Goal: Task Accomplishment & Management: Manage account settings

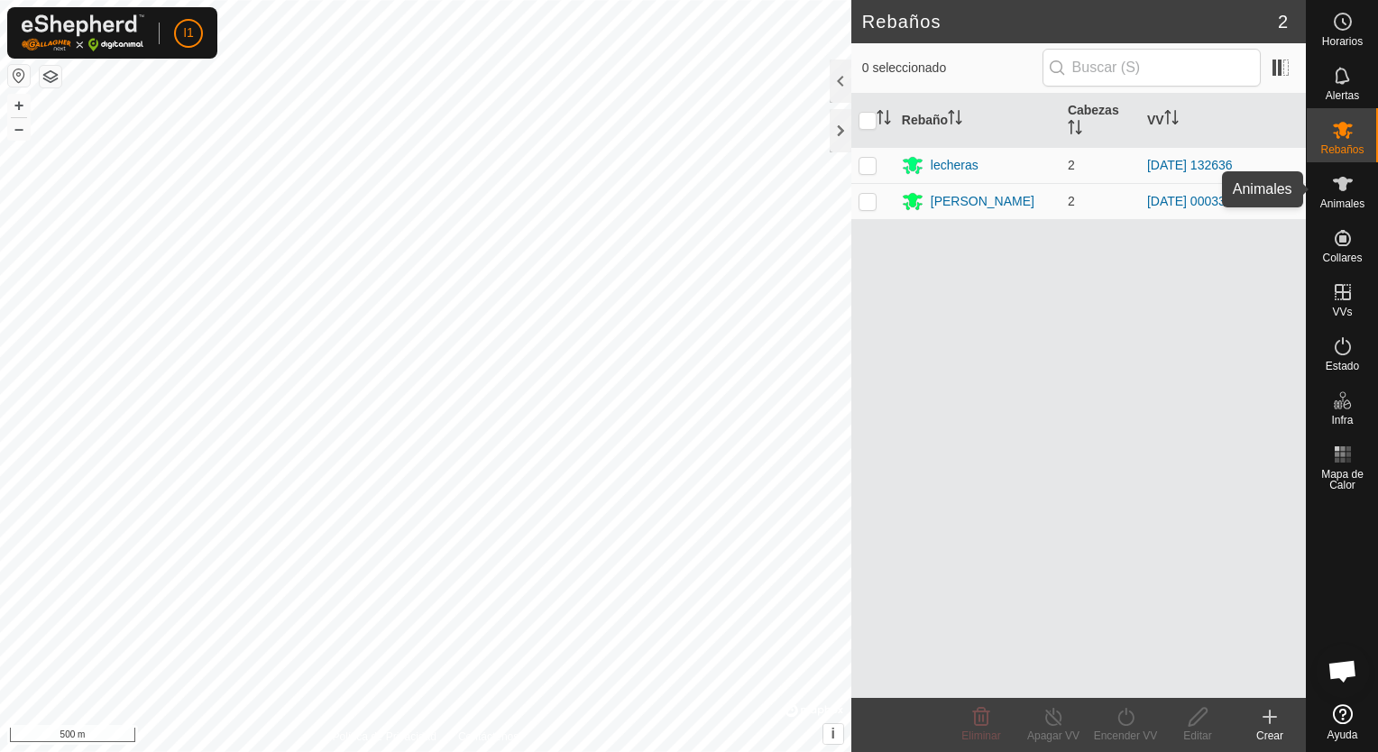
click at [1345, 189] on icon at bounding box center [1343, 184] width 22 height 22
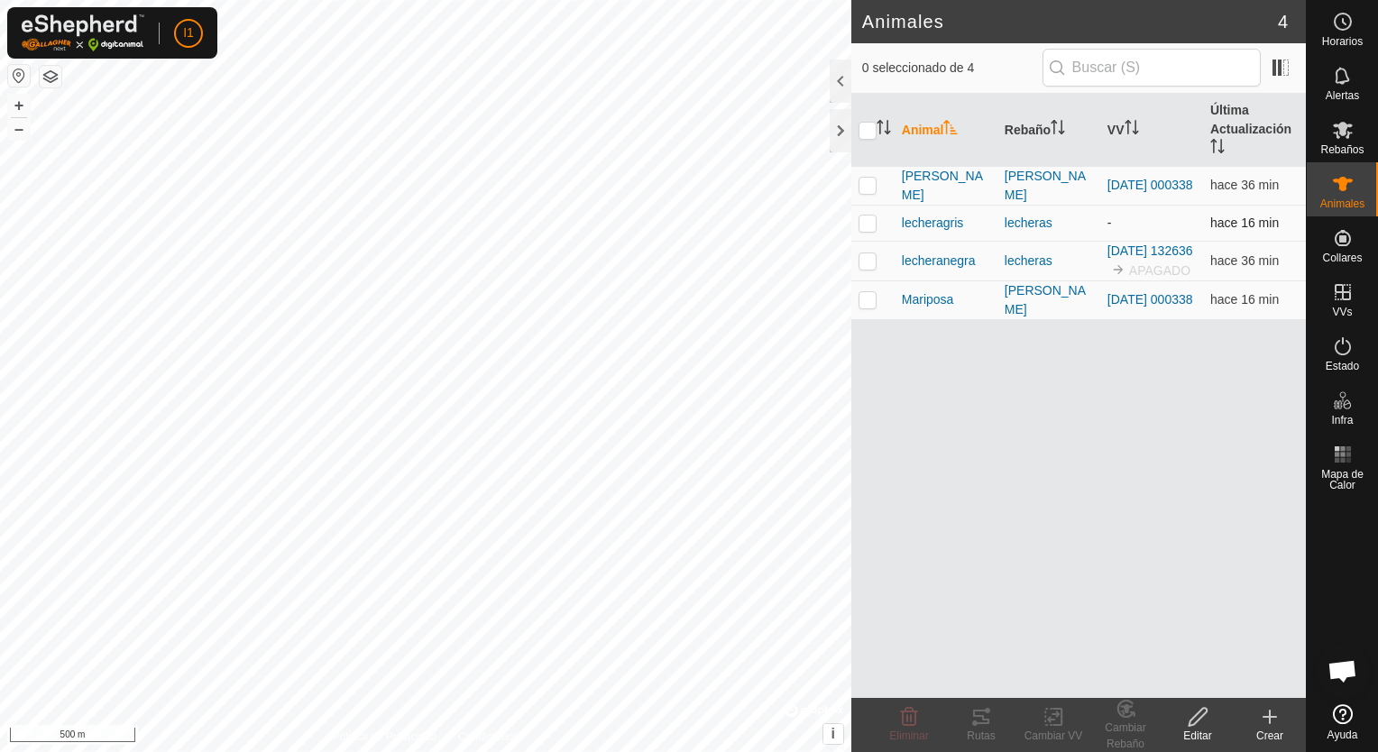
click at [866, 241] on td at bounding box center [872, 223] width 43 height 36
checkbox input "true"
click at [869, 192] on p-checkbox at bounding box center [867, 185] width 18 height 14
checkbox input "false"
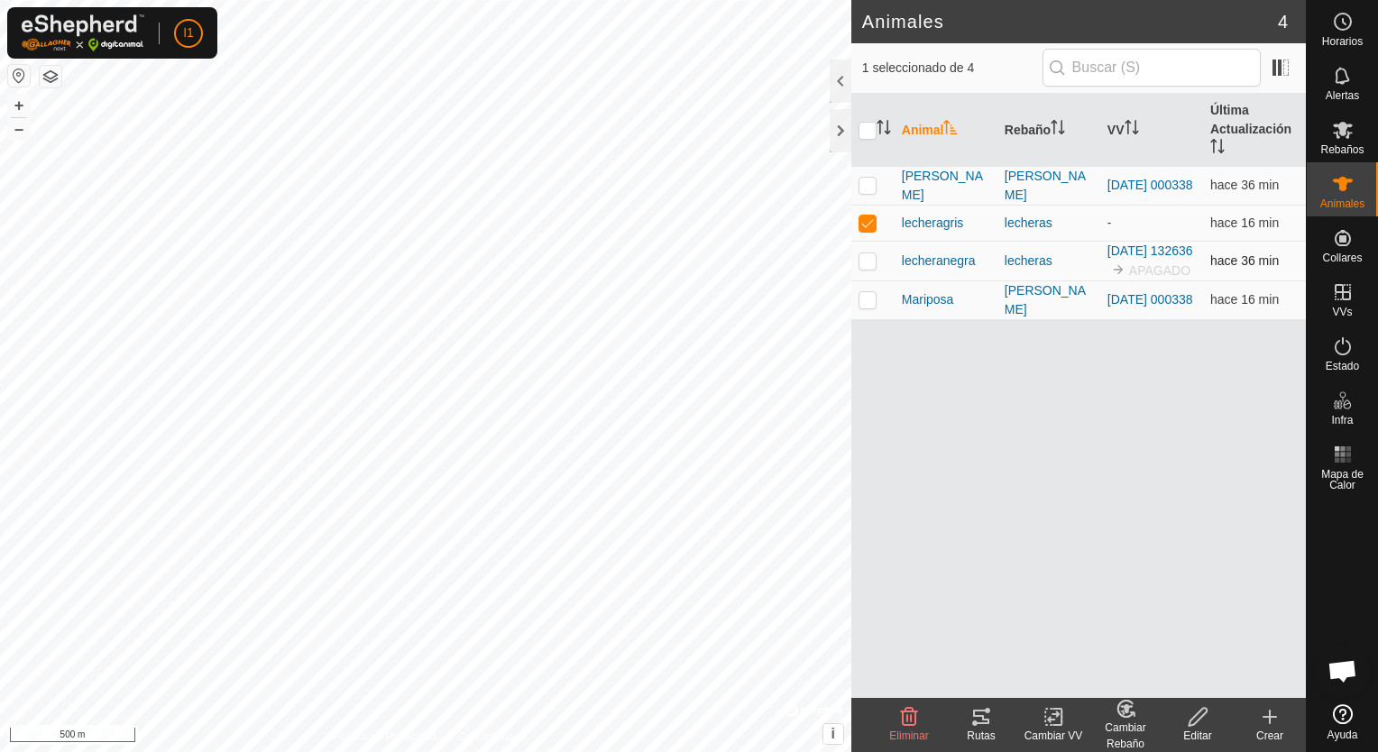
click at [866, 268] on p-checkbox at bounding box center [867, 260] width 18 height 14
checkbox input "false"
click at [866, 241] on td at bounding box center [872, 223] width 43 height 36
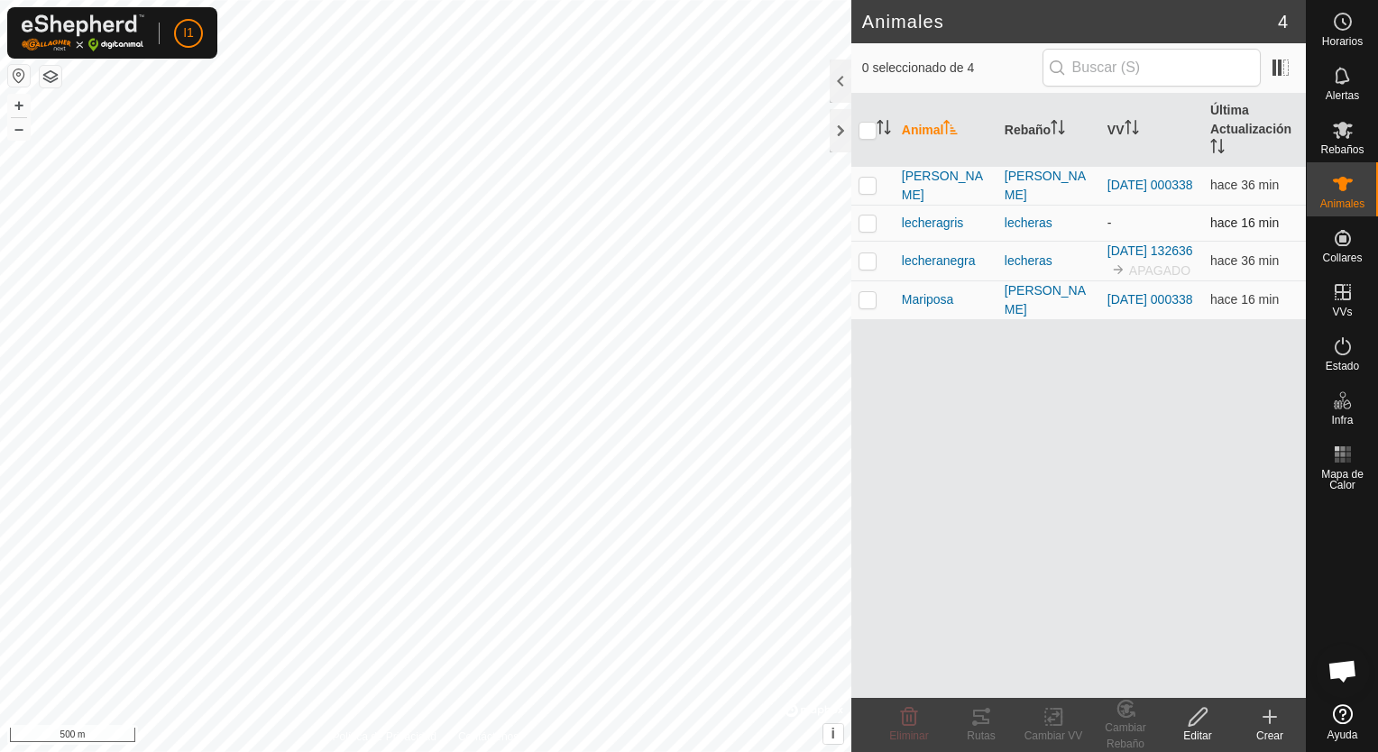
checkbox input "true"
click at [869, 268] on p-checkbox at bounding box center [867, 260] width 18 height 14
click at [908, 591] on div "Animal Rebaño VV Última Actualización [PERSON_NAME] [DATE] 000338 hace 36 min l…" at bounding box center [1078, 396] width 454 height 604
click at [865, 268] on p-checkbox at bounding box center [867, 260] width 18 height 14
click at [862, 265] on td at bounding box center [872, 261] width 43 height 40
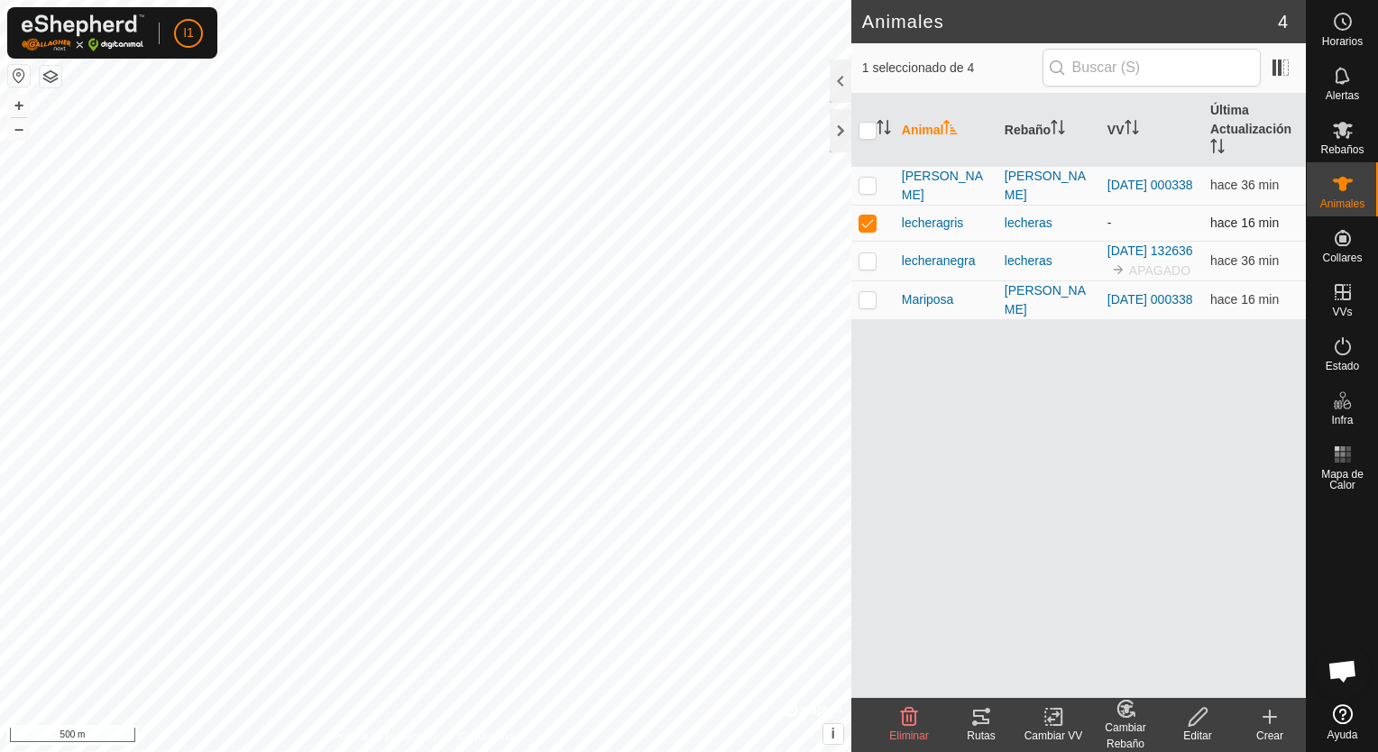
checkbox input "true"
click at [866, 230] on p-checkbox at bounding box center [867, 222] width 18 height 14
checkbox input "false"
click at [861, 268] on p-checkbox at bounding box center [867, 260] width 18 height 14
checkbox input "false"
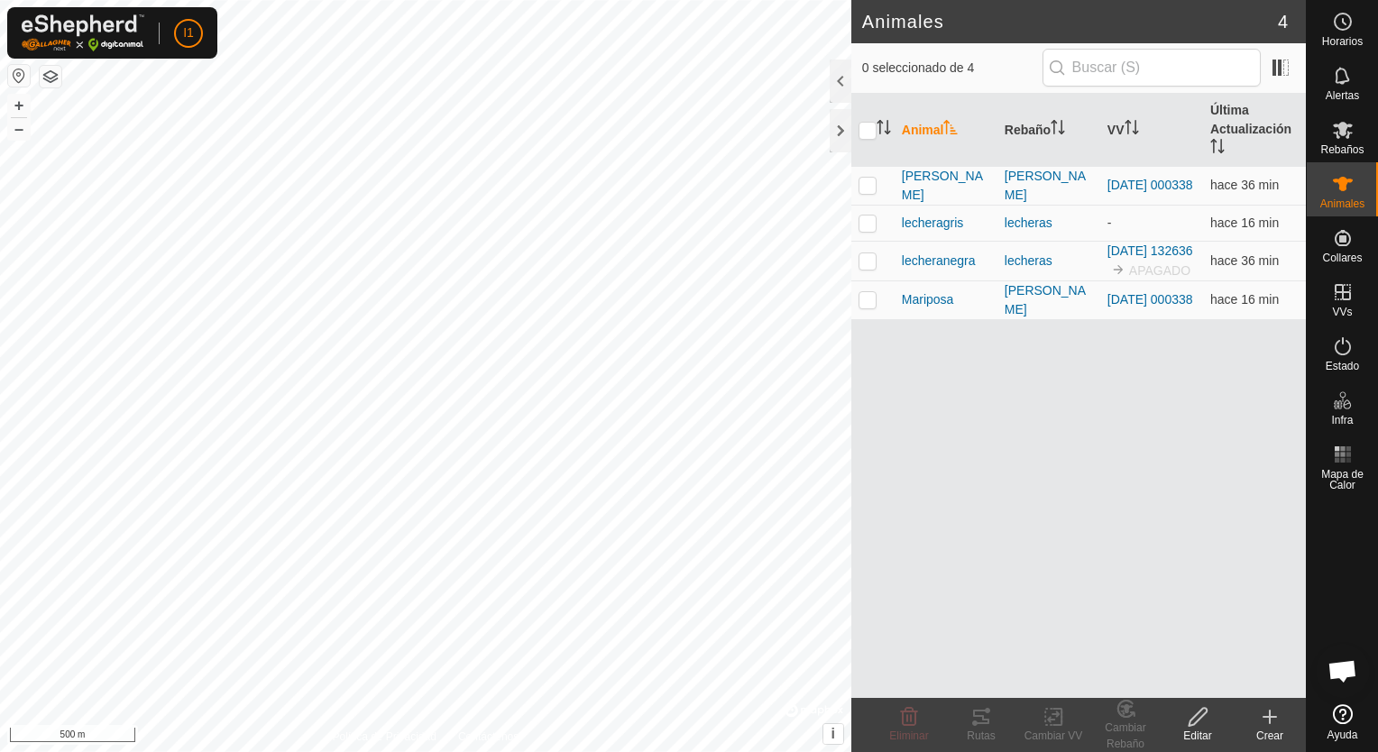
click link "Monitorear Collares"
click at [1326, 292] on es-virtualpaddocks-svg-icon at bounding box center [1342, 292] width 32 height 29
click link "En Rotación"
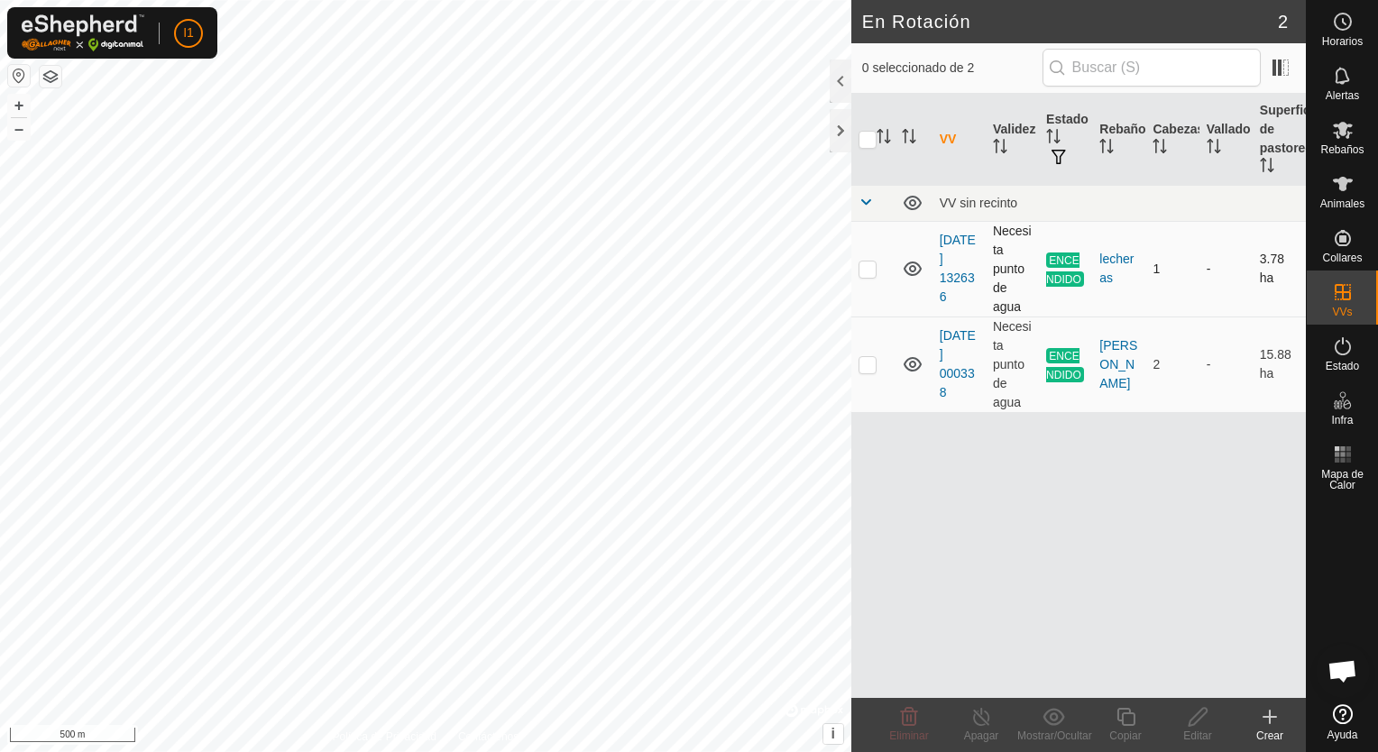
click at [1052, 269] on td "ENCENDIDO" at bounding box center [1065, 269] width 53 height 96
click at [866, 263] on p-checkbox at bounding box center [867, 268] width 18 height 14
checkbox input "true"
click at [869, 371] on p-checkbox at bounding box center [867, 364] width 18 height 14
checkbox input "true"
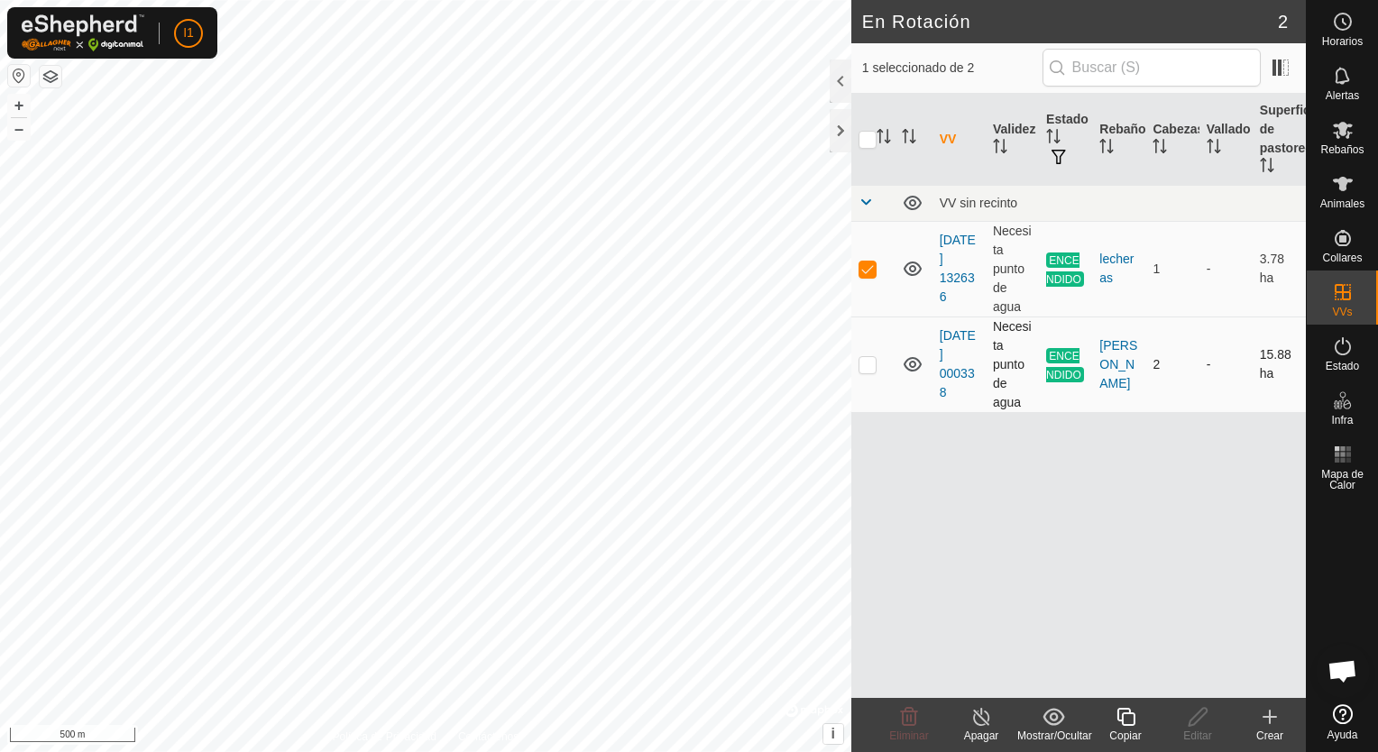
checkbox input "true"
click at [869, 371] on p-checkbox at bounding box center [867, 364] width 18 height 14
checkbox input "false"
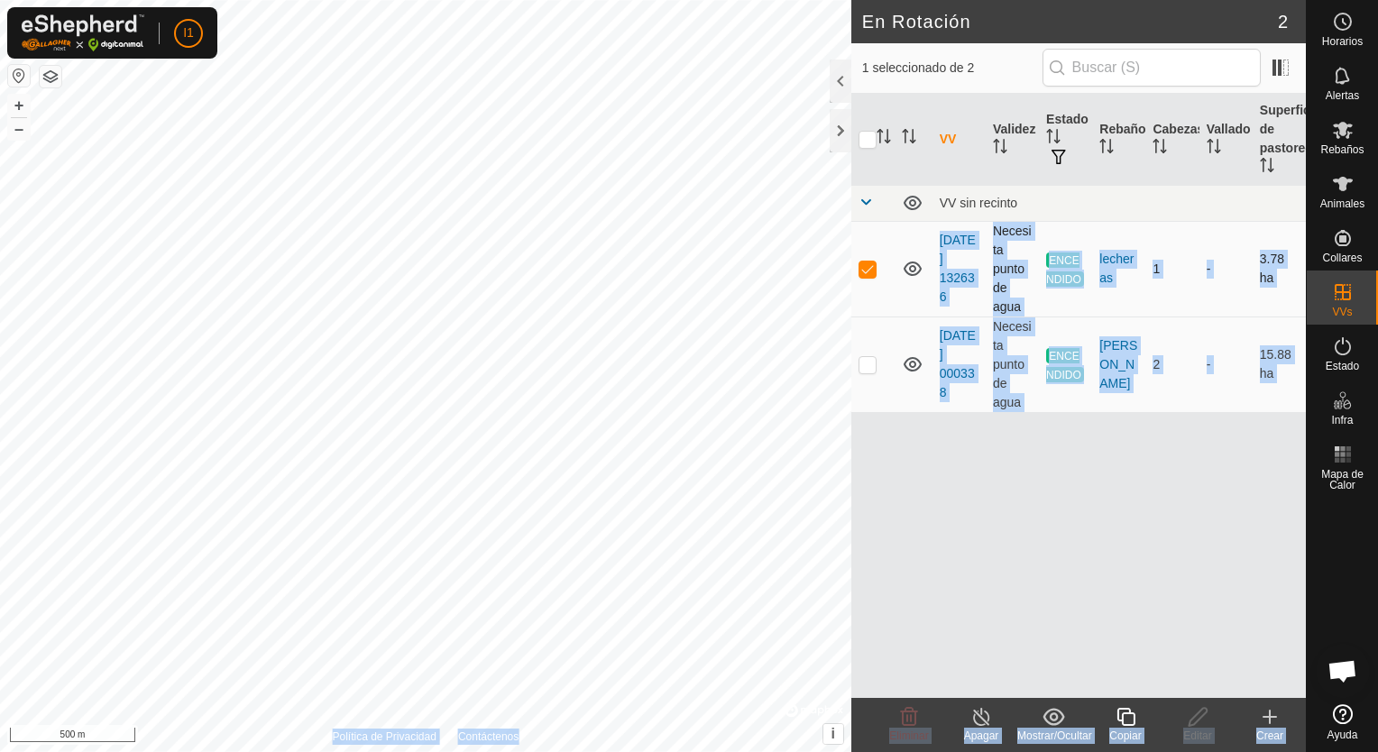
click at [790, 245] on div "En Rotación 2 1 seleccionado de 2 VV Validez Estado Rebaño Cabezas Vallado Supe…" at bounding box center [653, 376] width 1306 height 752
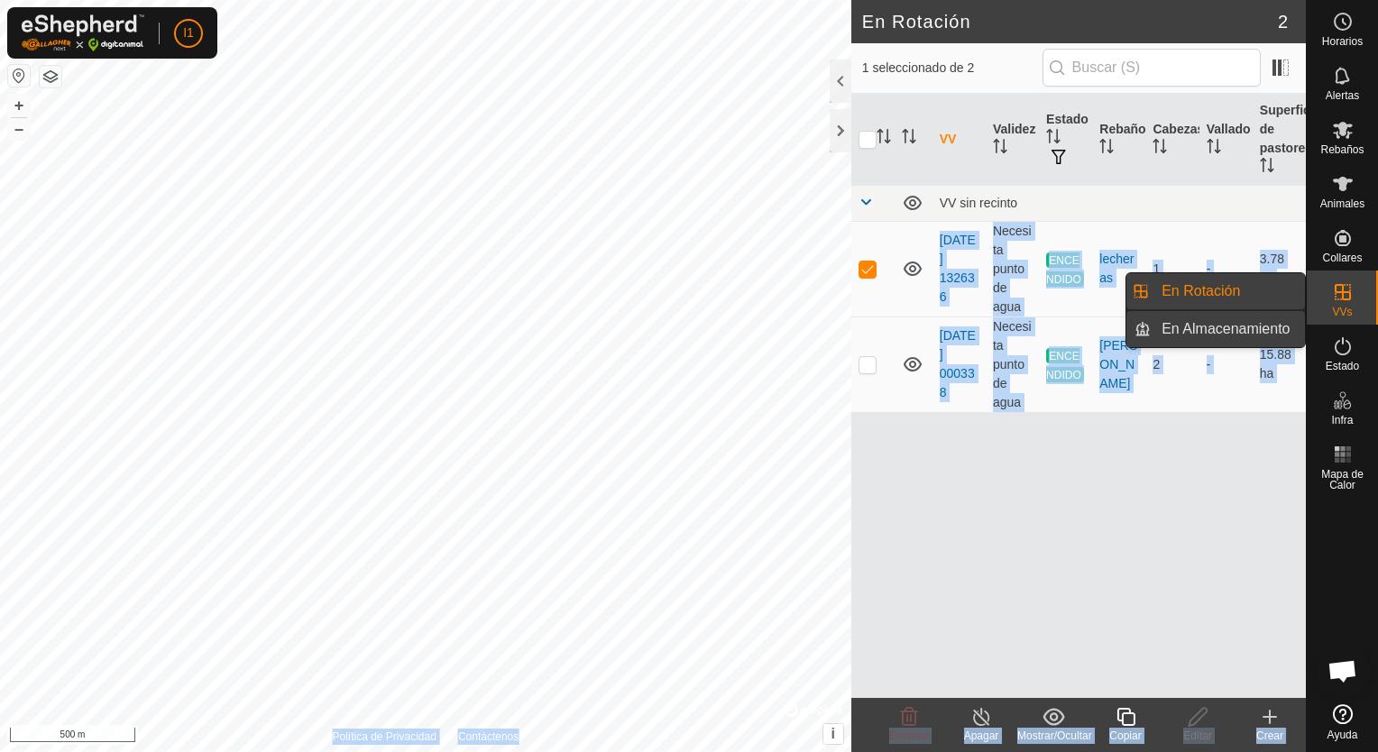
click at [1230, 330] on link "En Almacenamiento" at bounding box center [1227, 329] width 154 height 36
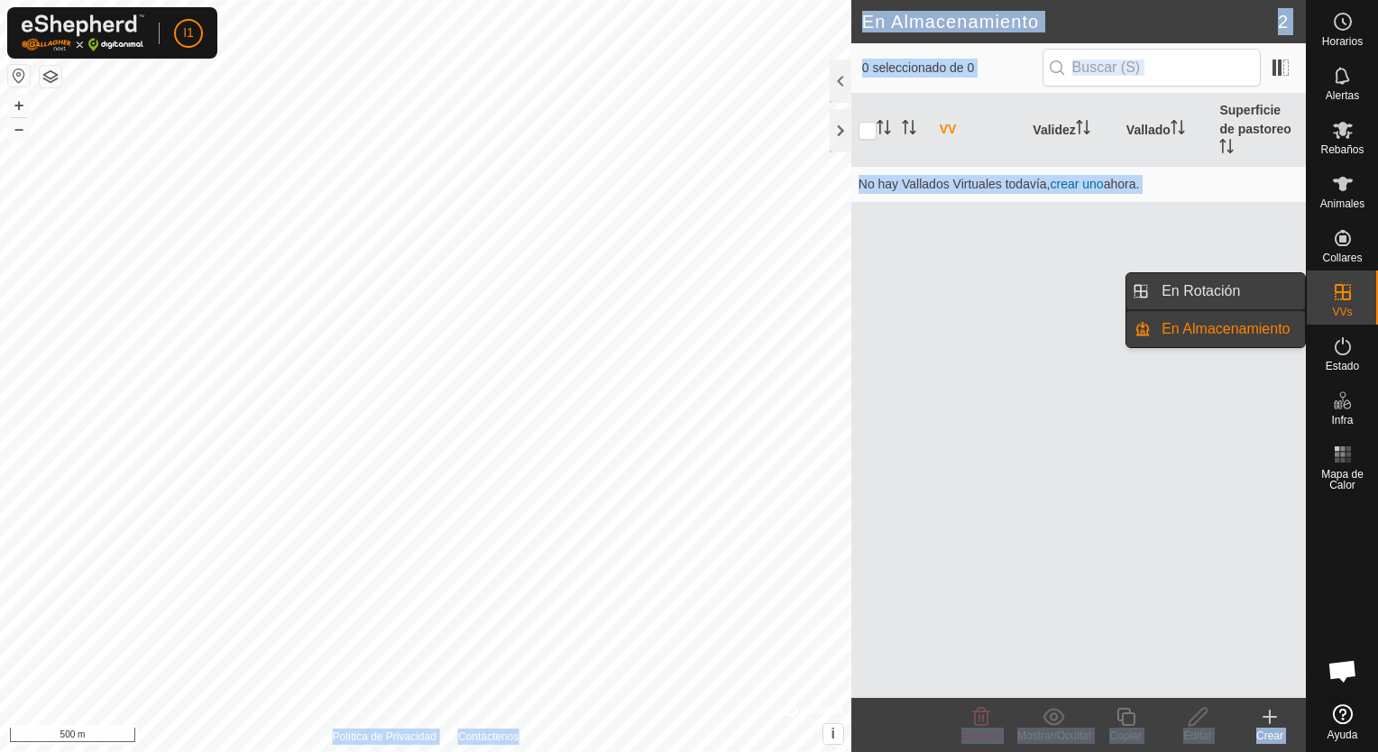
click at [1224, 304] on link "En Rotación" at bounding box center [1227, 291] width 154 height 36
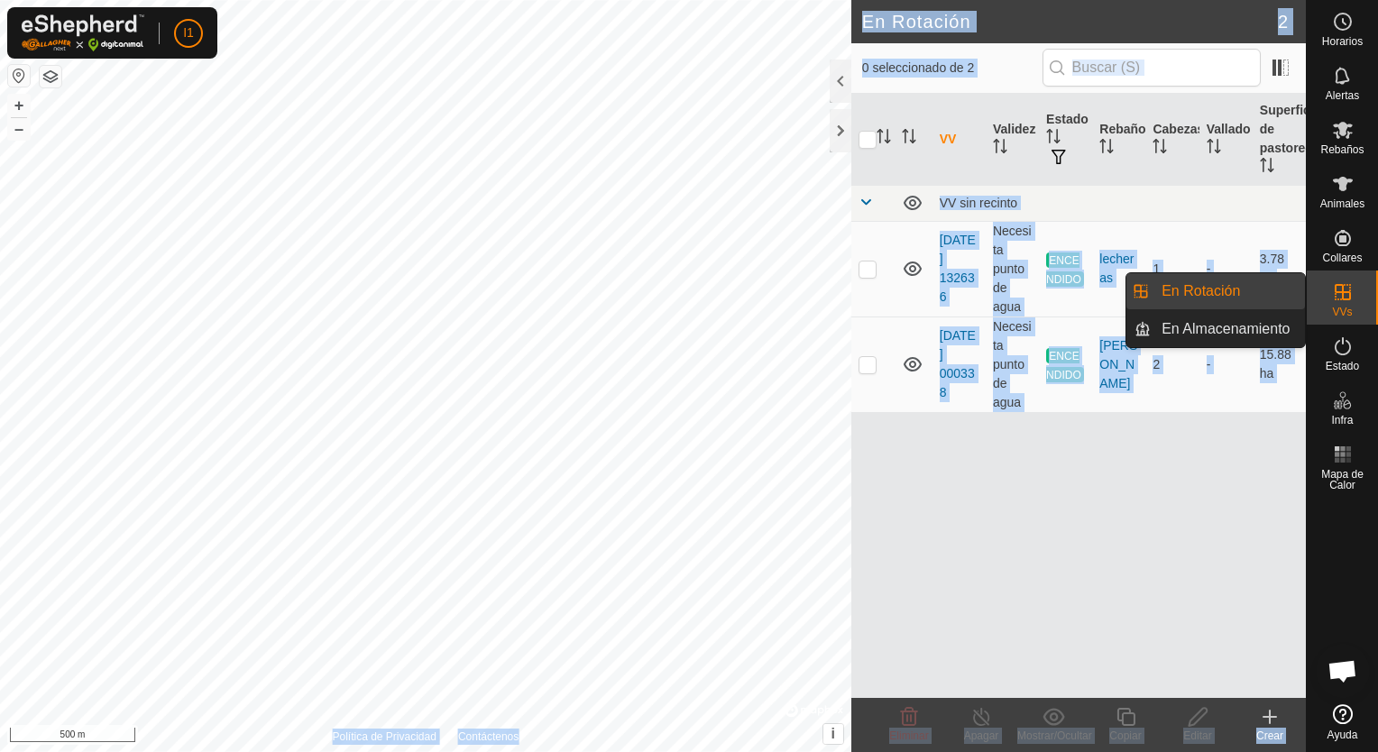
click at [1224, 304] on link "En Rotación" at bounding box center [1227, 291] width 154 height 36
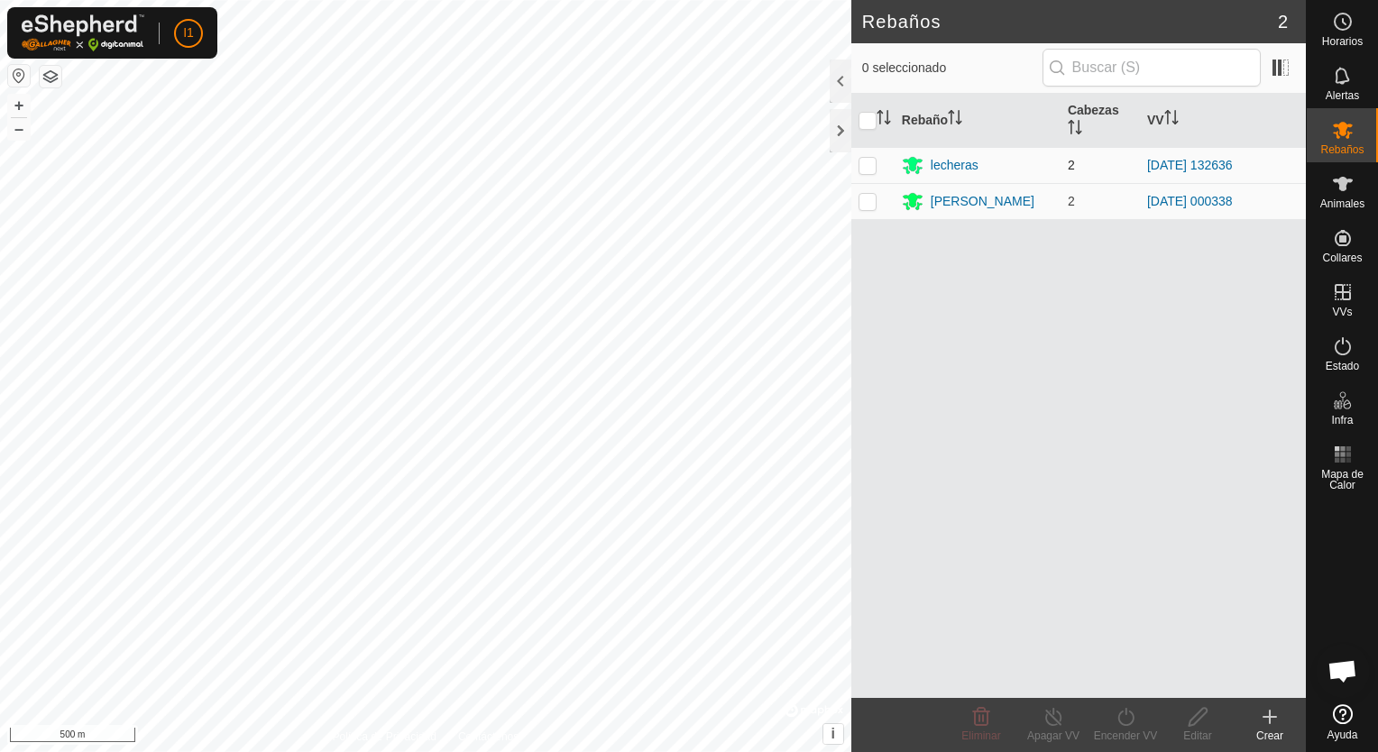
click at [875, 158] on p-checkbox at bounding box center [867, 165] width 18 height 14
checkbox input "true"
click at [1042, 719] on icon at bounding box center [1053, 717] width 23 height 22
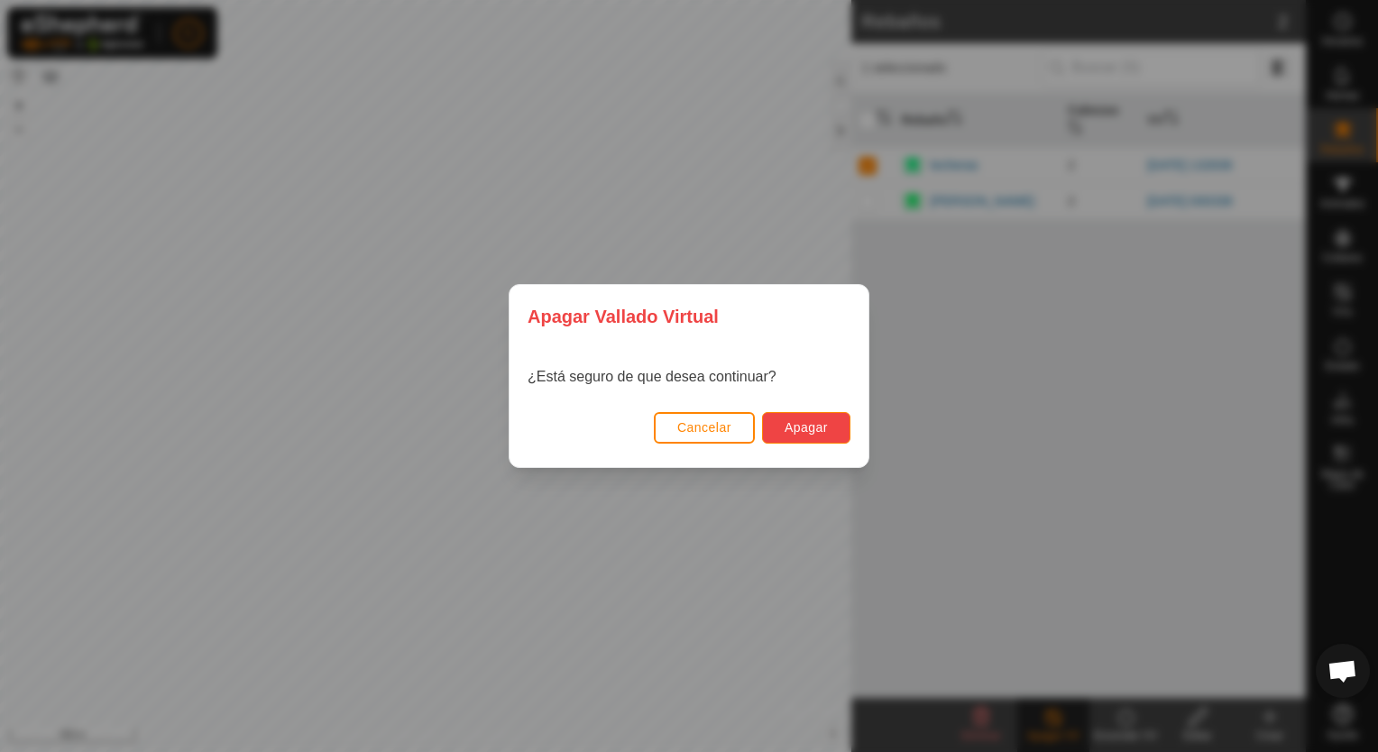
click at [811, 426] on span "Apagar" at bounding box center [805, 427] width 43 height 14
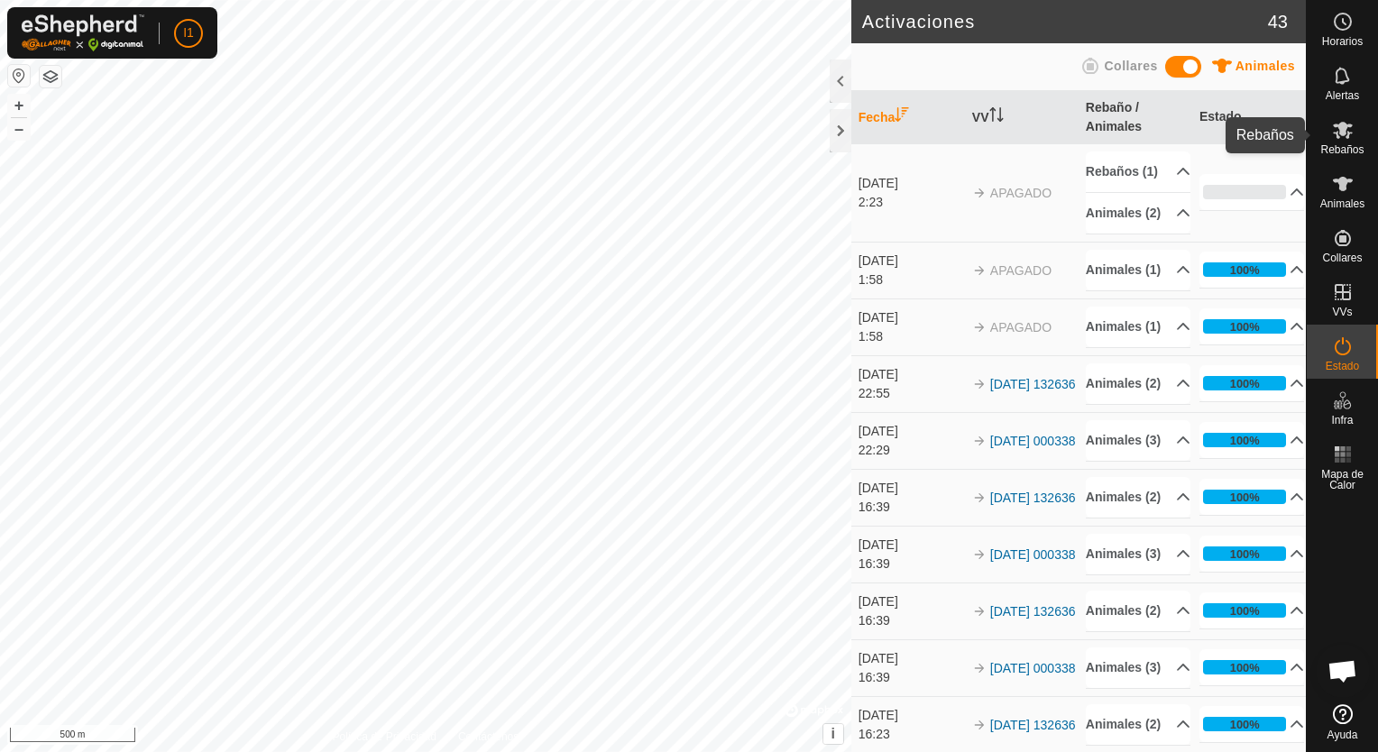
click at [1342, 144] on span "Rebaños" at bounding box center [1341, 149] width 43 height 11
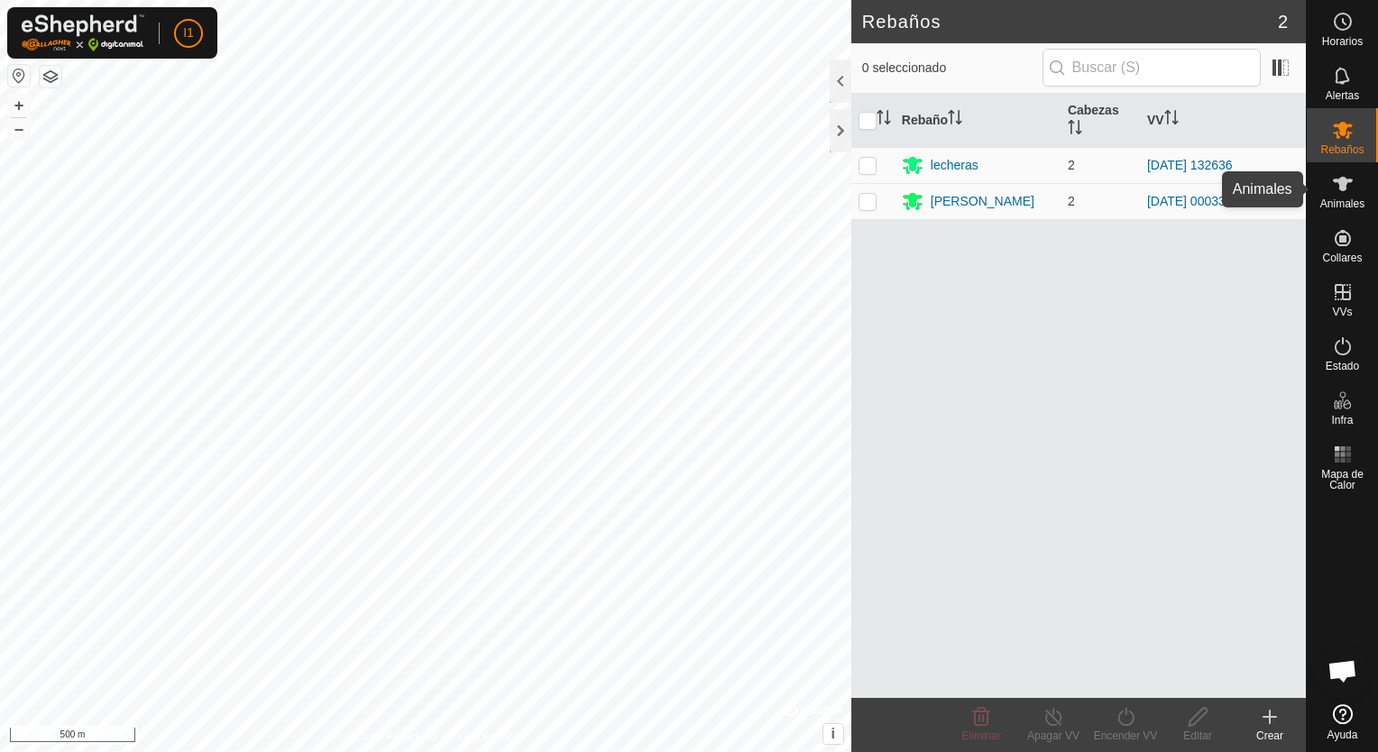
click at [1332, 183] on icon at bounding box center [1343, 184] width 22 height 22
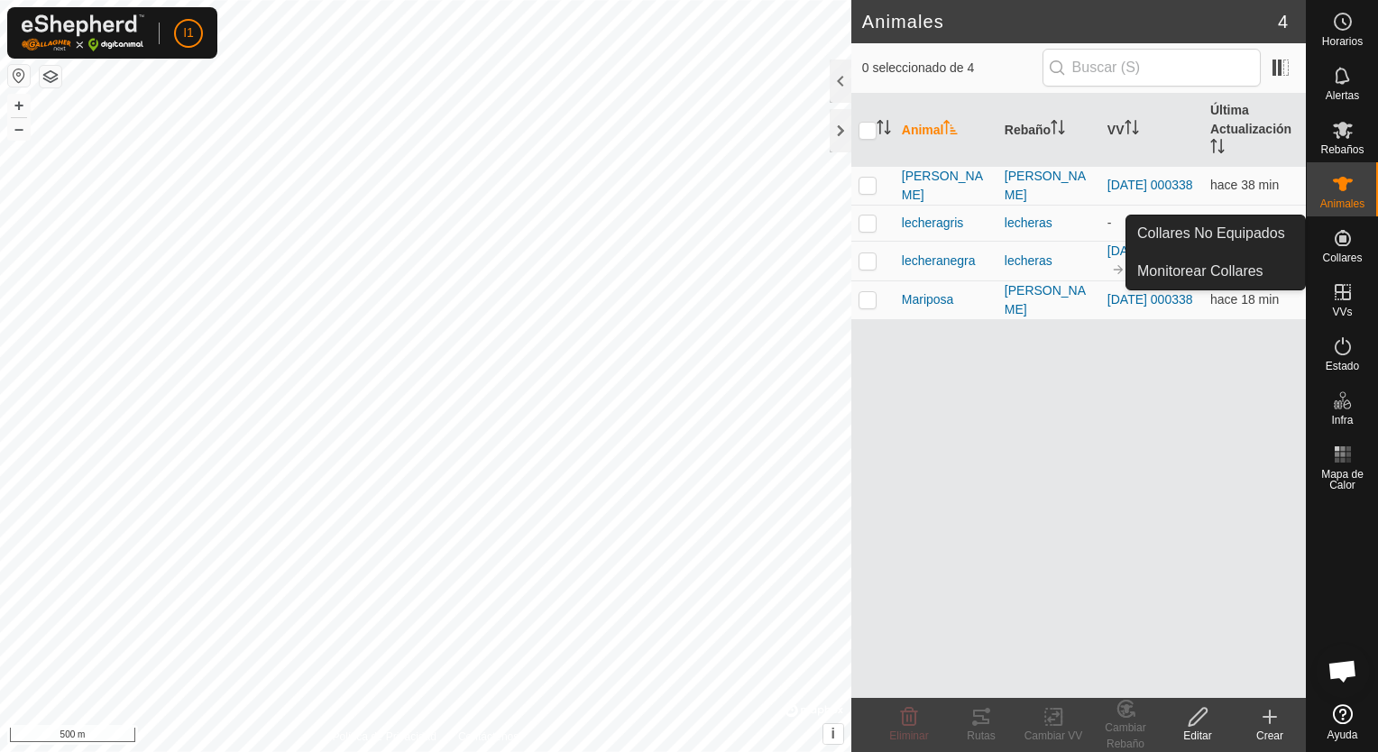
click at [1349, 235] on icon at bounding box center [1342, 238] width 16 height 16
click at [1235, 269] on link "Monitorear Collares" at bounding box center [1215, 271] width 179 height 36
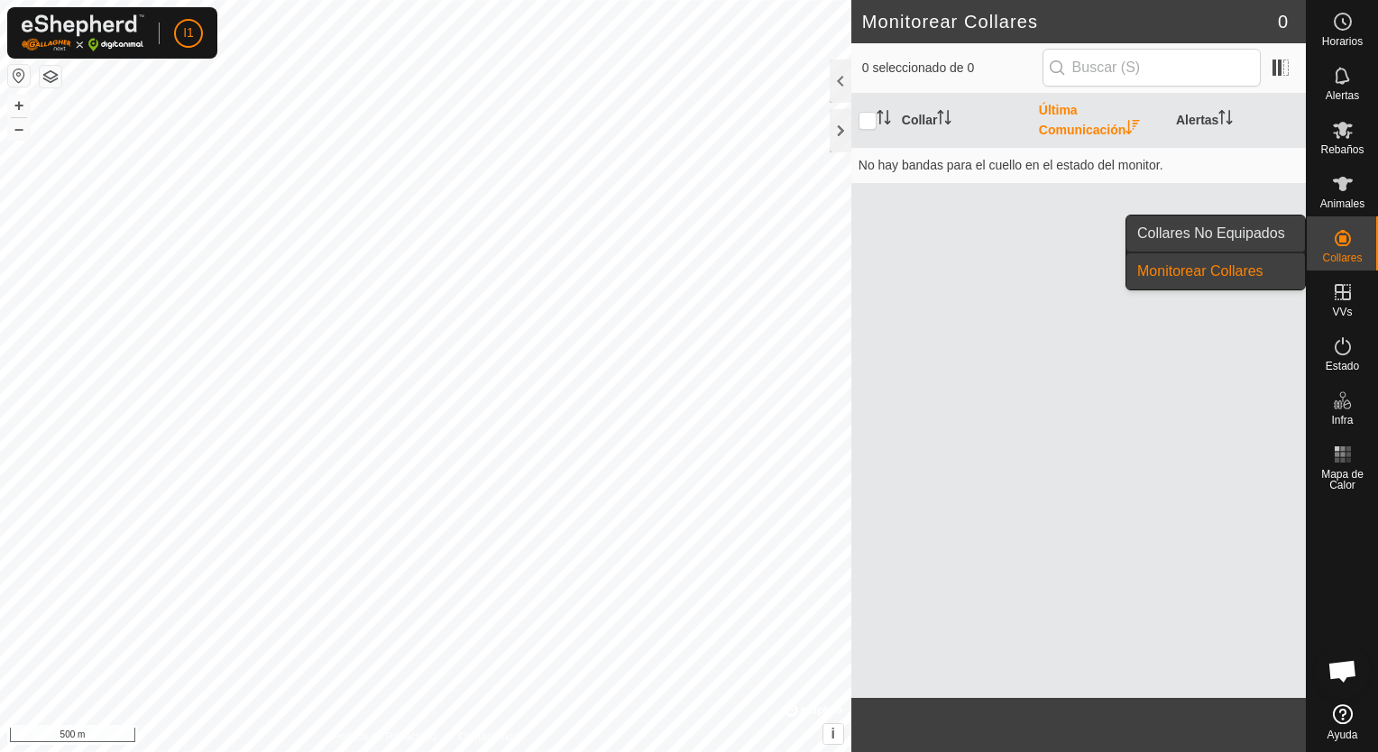
click at [1262, 238] on link "Collares No Equipados" at bounding box center [1215, 233] width 179 height 36
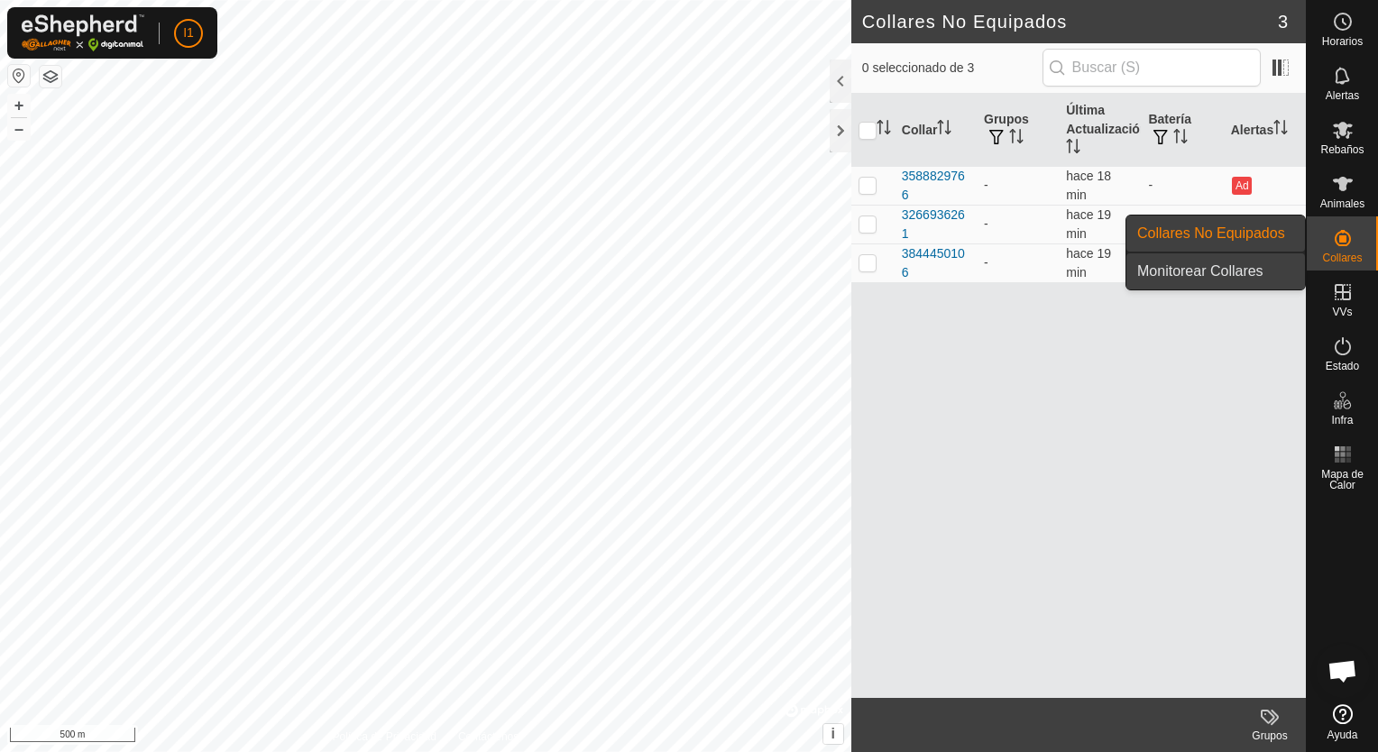
click at [1234, 271] on link "Monitorear Collares" at bounding box center [1215, 271] width 179 height 36
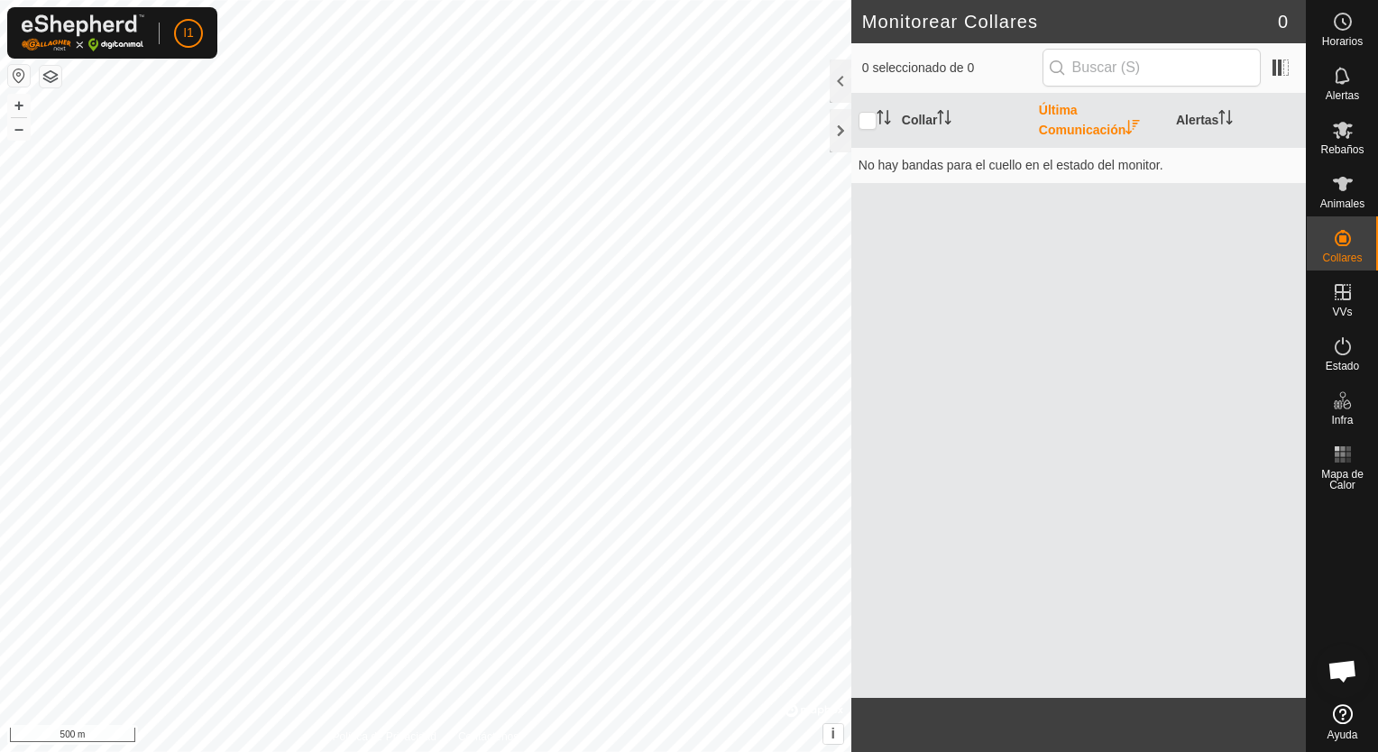
click at [1052, 117] on th "Última Comunicación" at bounding box center [1099, 121] width 137 height 54
click at [1342, 179] on icon at bounding box center [1343, 184] width 20 height 14
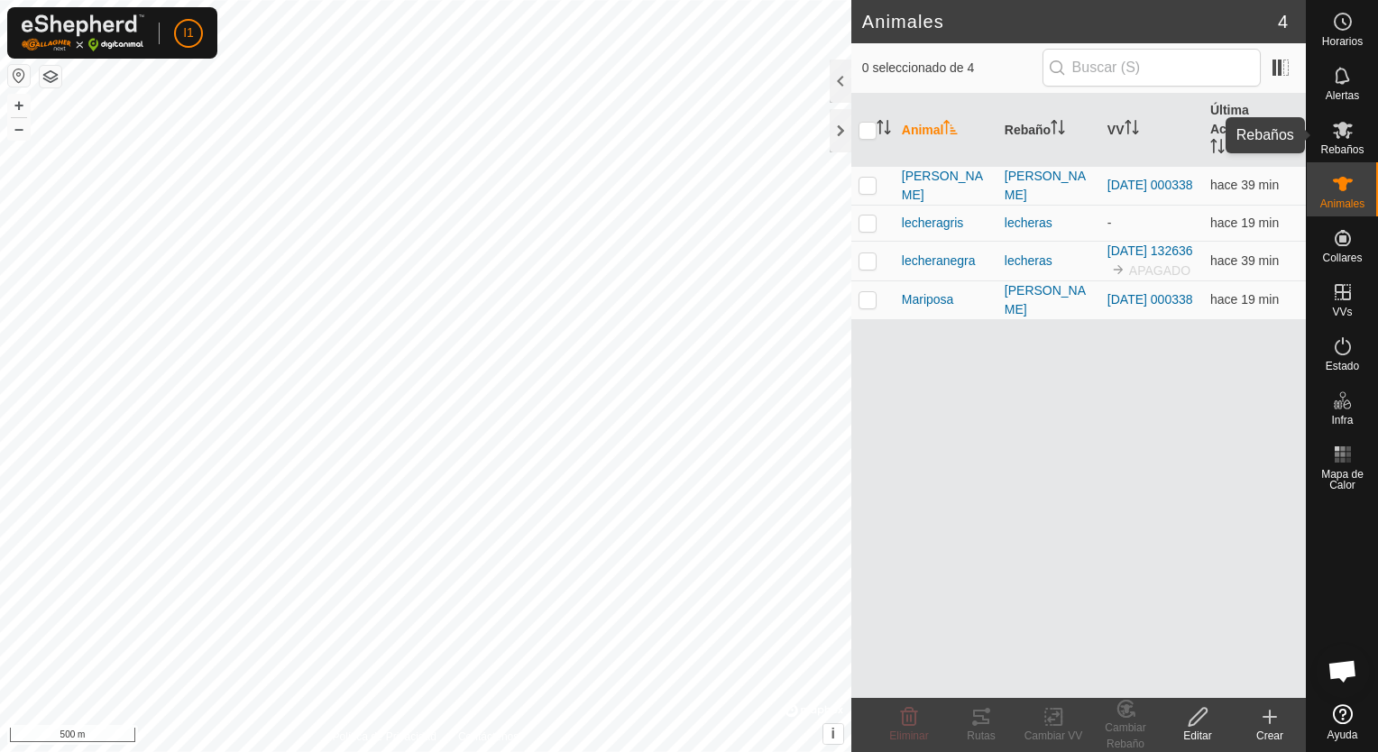
click at [1345, 150] on span "Rebaños" at bounding box center [1341, 149] width 43 height 11
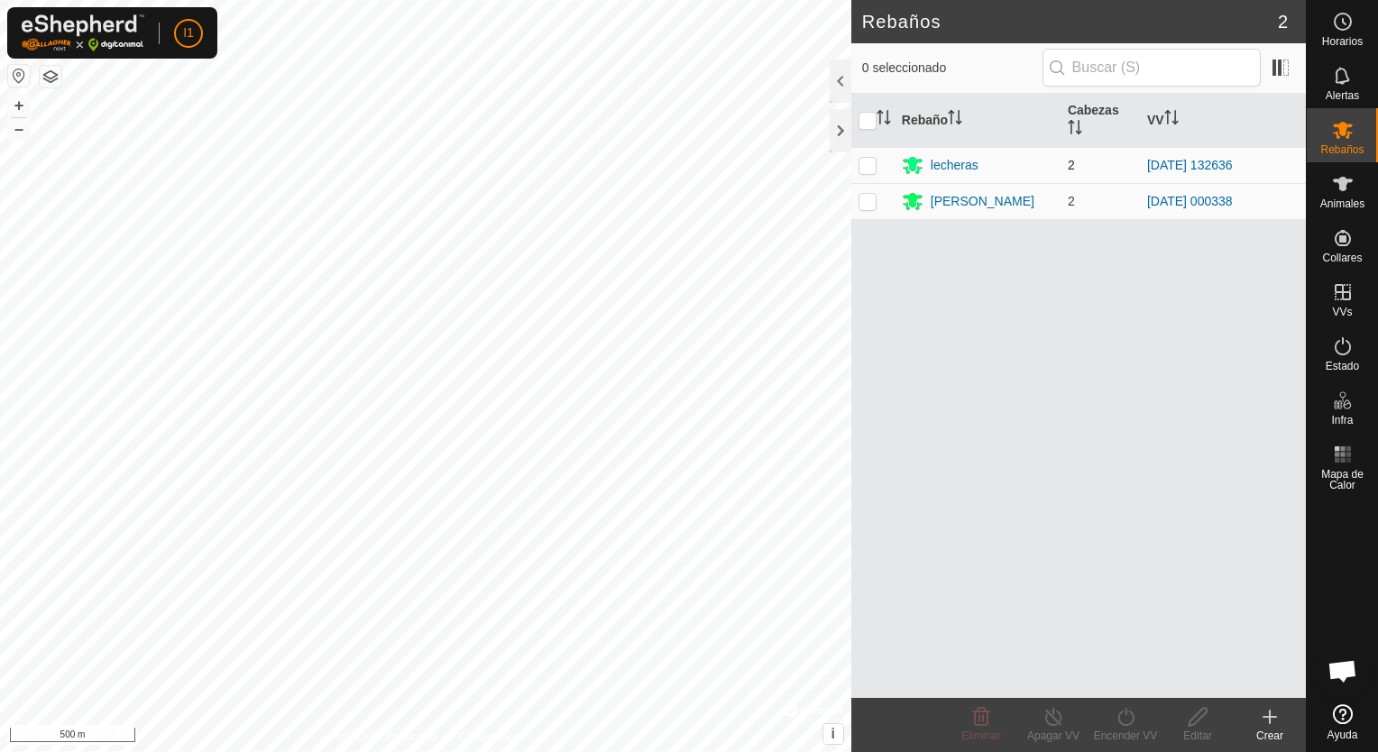
click at [872, 165] on p-checkbox at bounding box center [867, 165] width 18 height 14
click at [873, 170] on p-checkbox at bounding box center [867, 165] width 18 height 14
checkbox input "false"
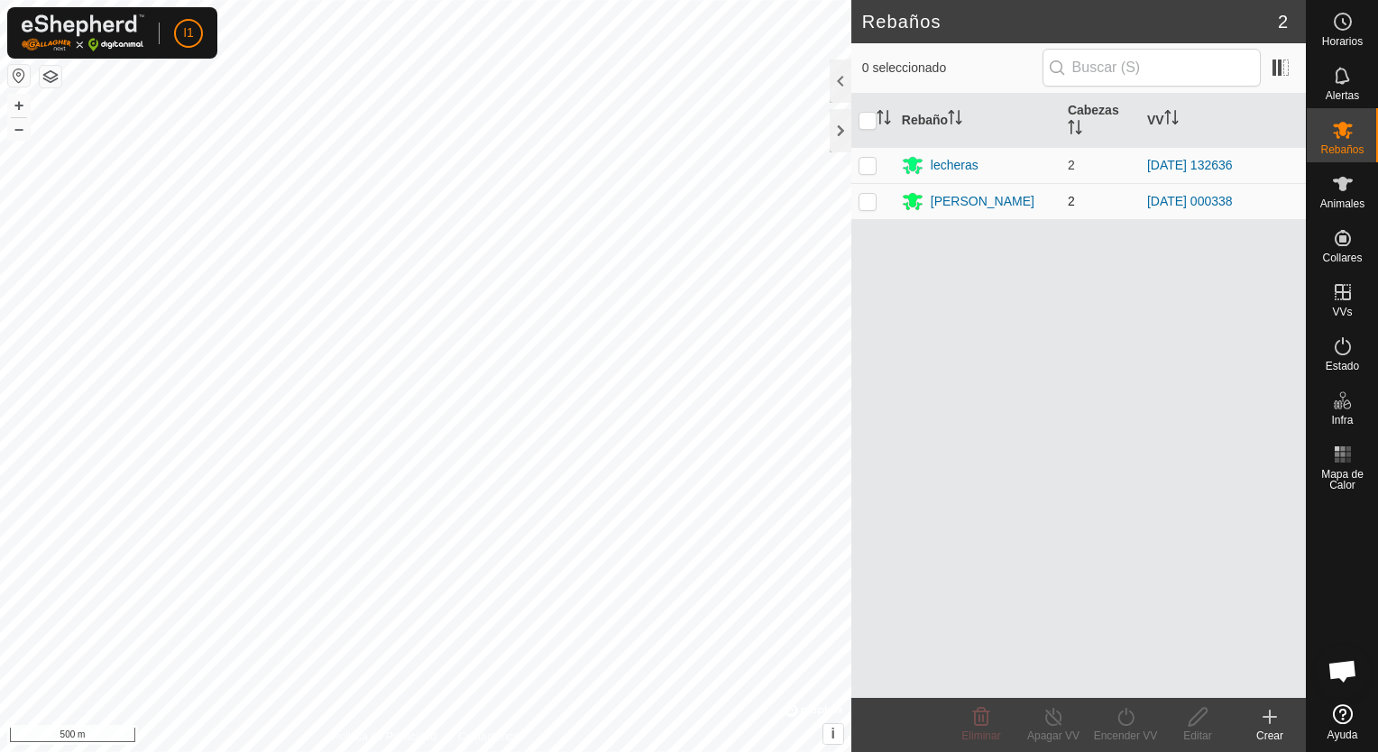
click at [869, 207] on p-checkbox at bounding box center [867, 201] width 18 height 14
checkbox input "true"
click at [1124, 734] on div "Encender VV" at bounding box center [1125, 736] width 72 height 16
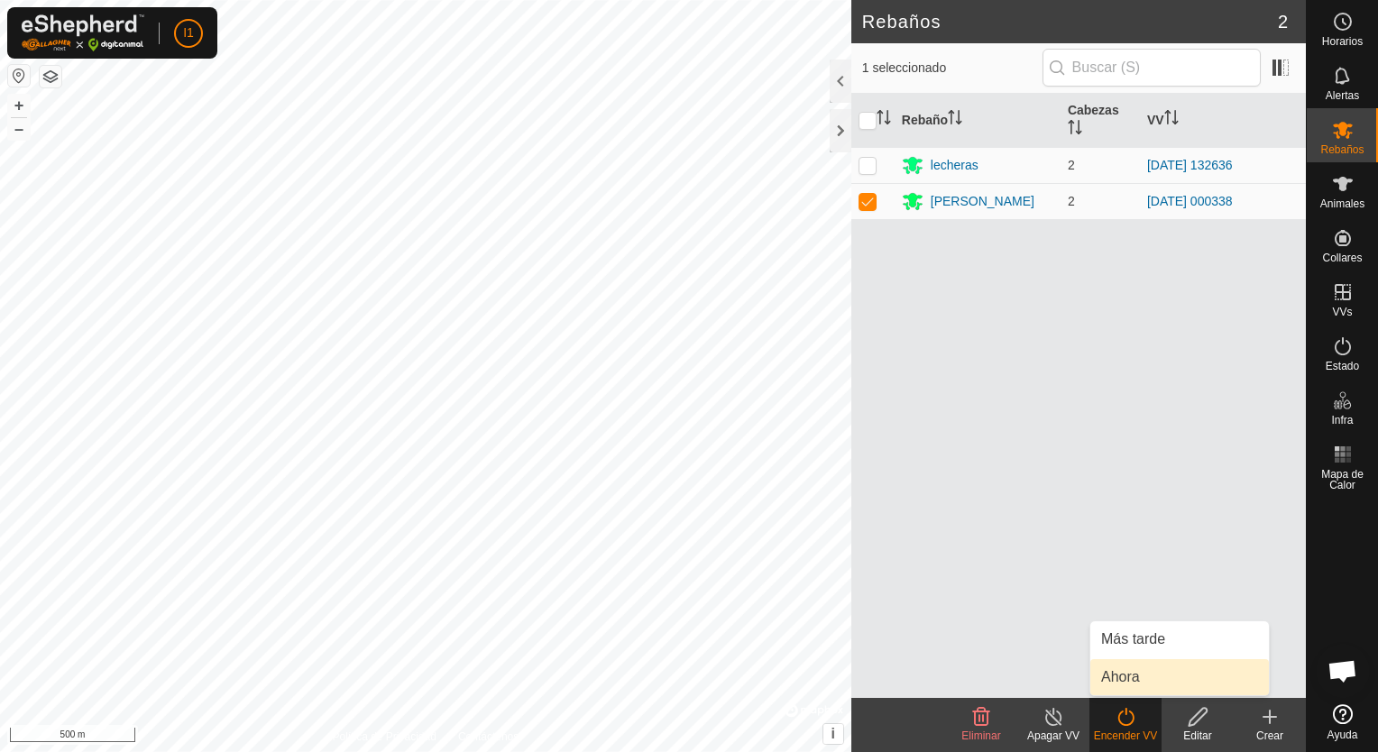
click at [1113, 683] on link "Ahora" at bounding box center [1179, 677] width 179 height 36
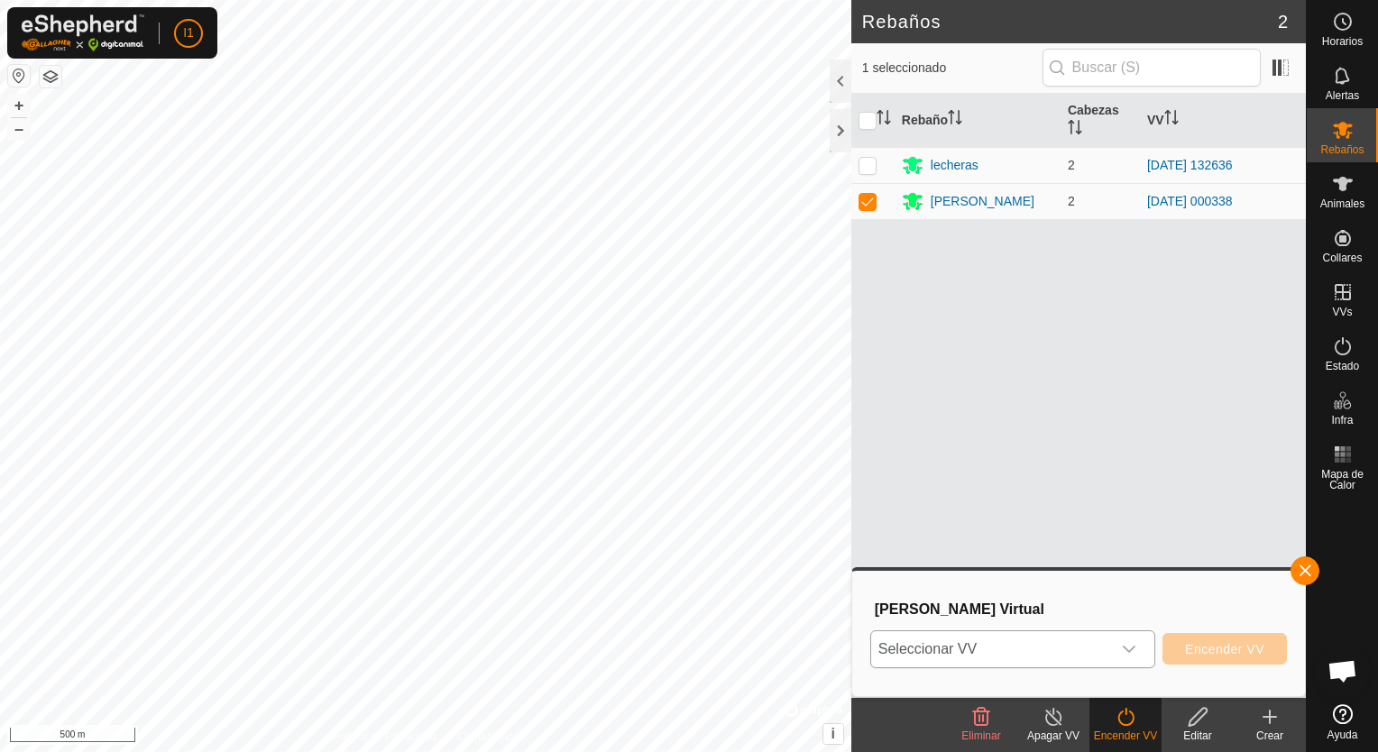
click at [1131, 649] on icon "dropdown trigger" at bounding box center [1128, 649] width 13 height 7
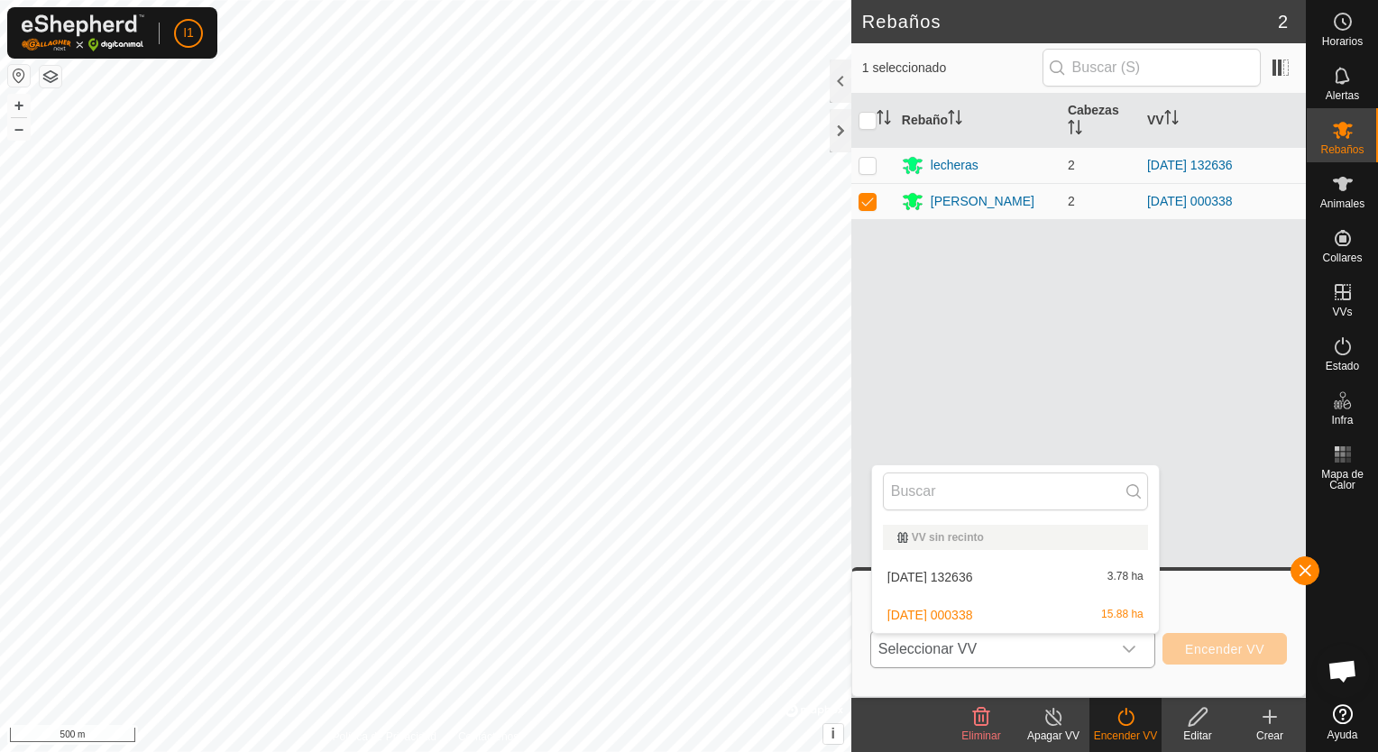
click at [1074, 620] on li "2025-07-17 000338 15.88 ha" at bounding box center [1015, 615] width 287 height 36
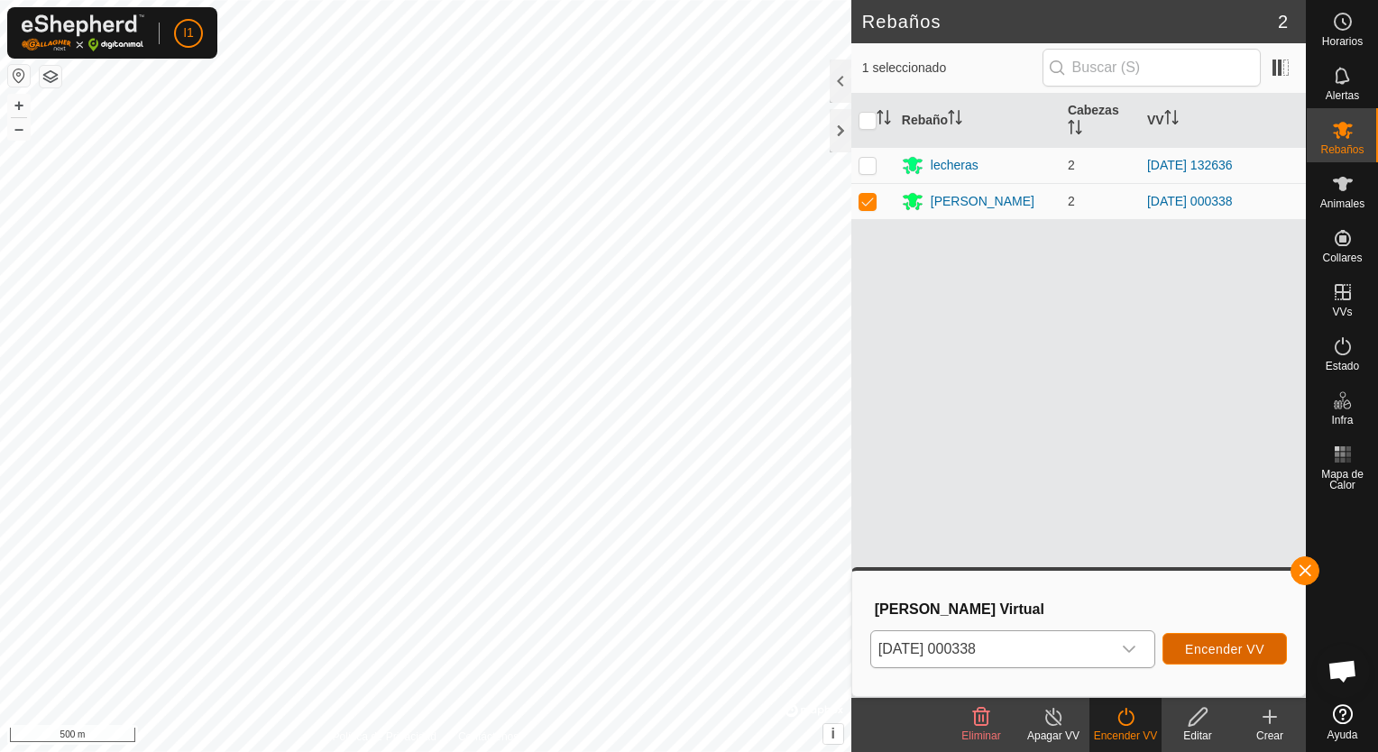
click at [1182, 644] on button "Encender VV" at bounding box center [1224, 649] width 124 height 32
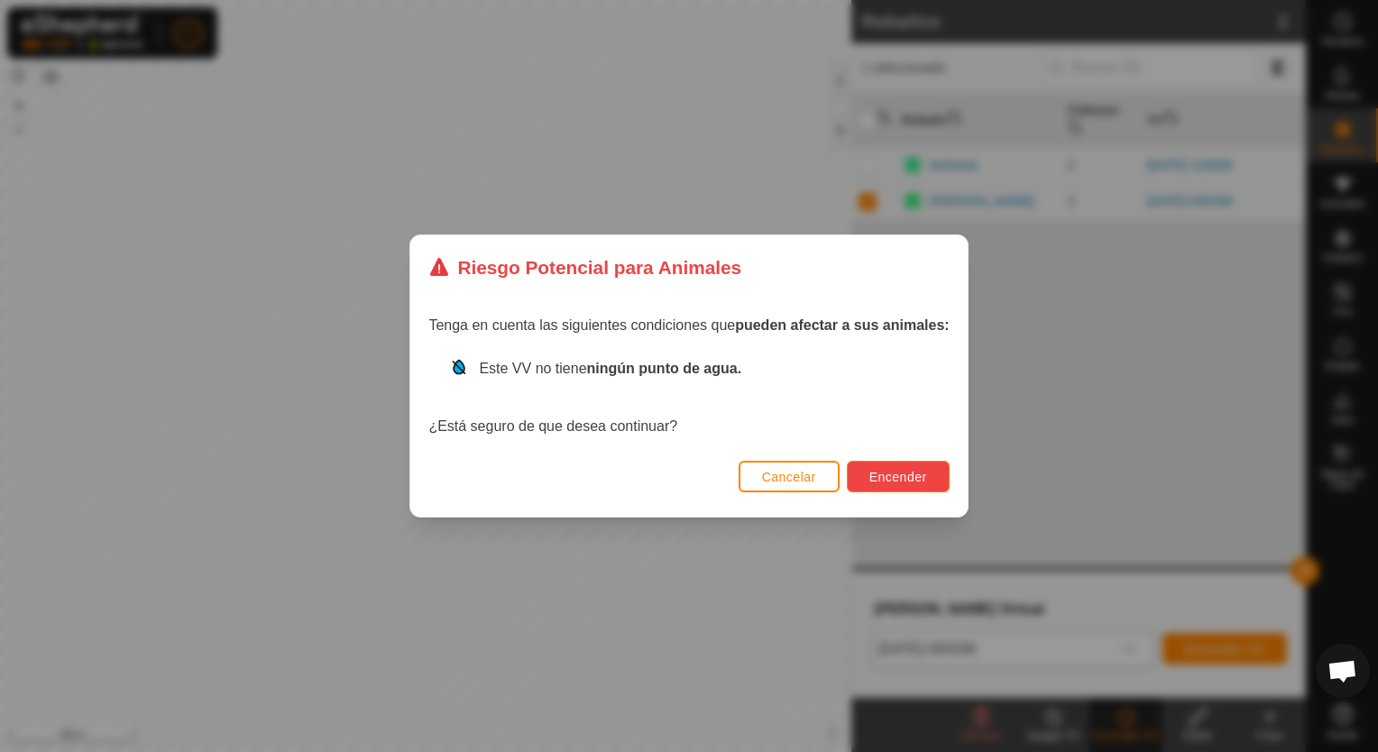
click at [892, 471] on span "Encender" at bounding box center [898, 477] width 58 height 14
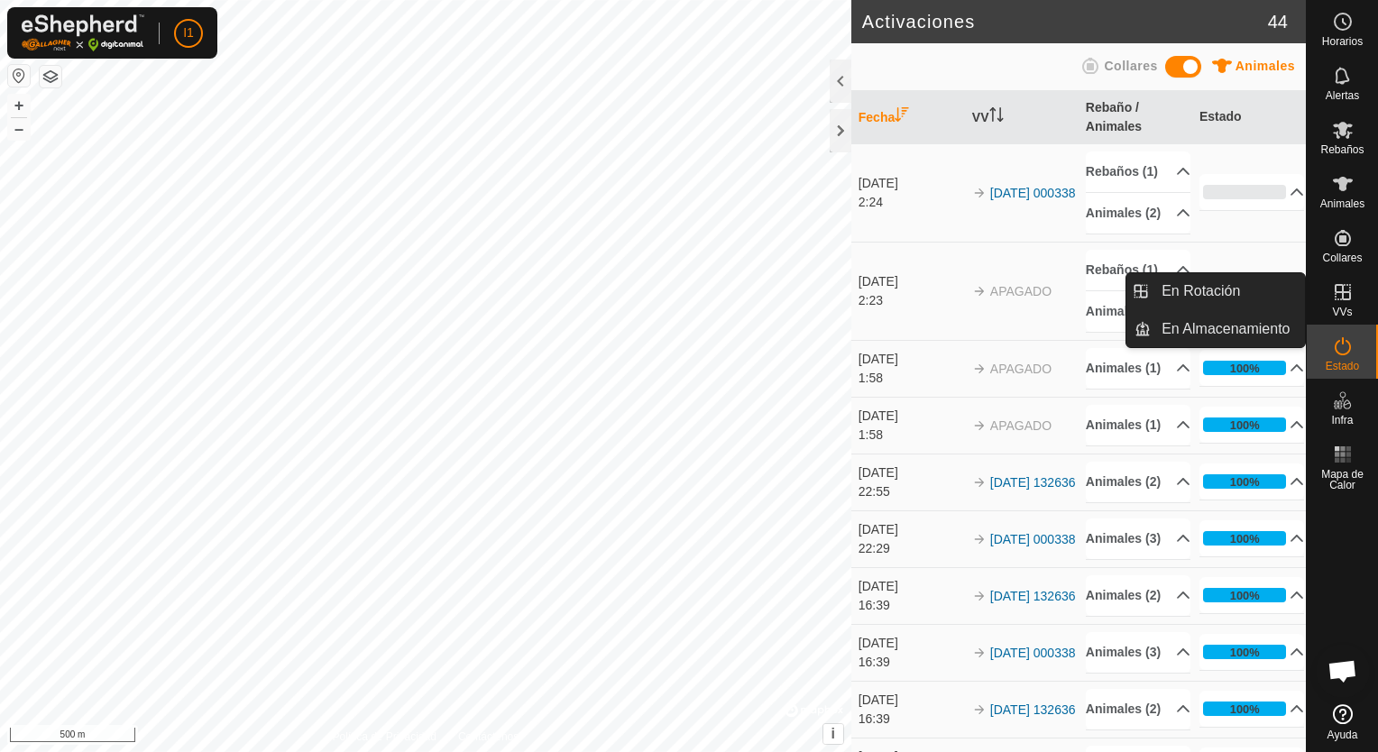
click at [1349, 301] on icon at bounding box center [1343, 292] width 22 height 22
click at [1185, 298] on link "En Rotación" at bounding box center [1227, 291] width 154 height 36
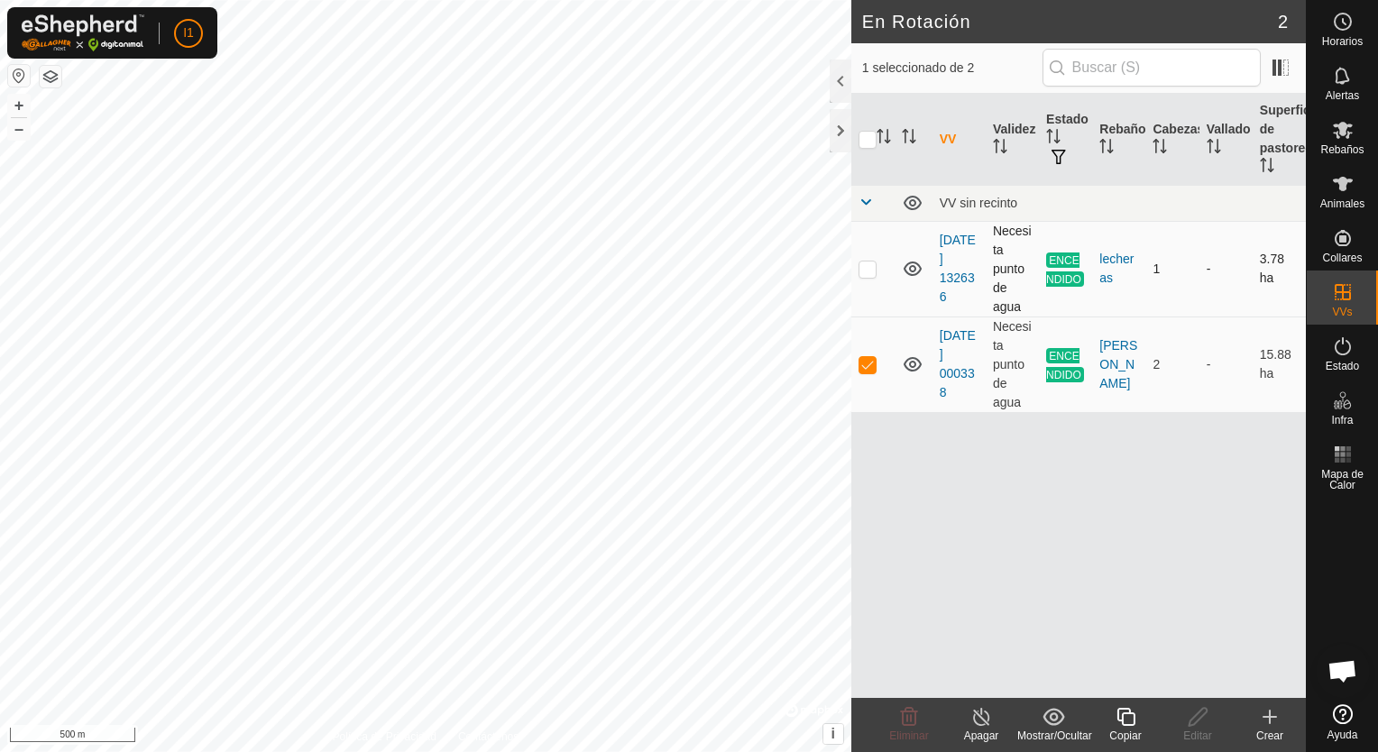
click at [866, 265] on p-checkbox at bounding box center [867, 268] width 18 height 14
checkbox input "true"
click at [874, 371] on p-checkbox at bounding box center [867, 364] width 18 height 14
checkbox input "false"
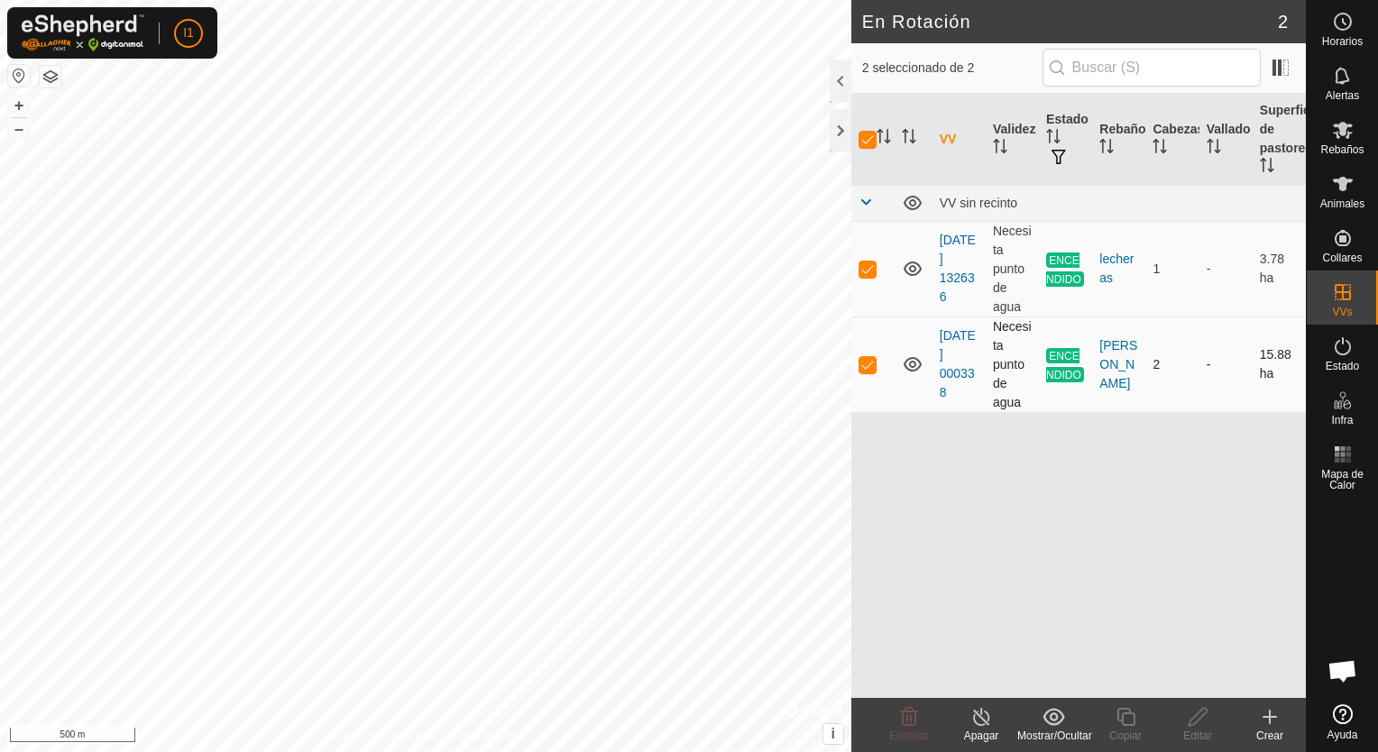
checkbox input "false"
click at [987, 721] on icon at bounding box center [981, 717] width 16 height 18
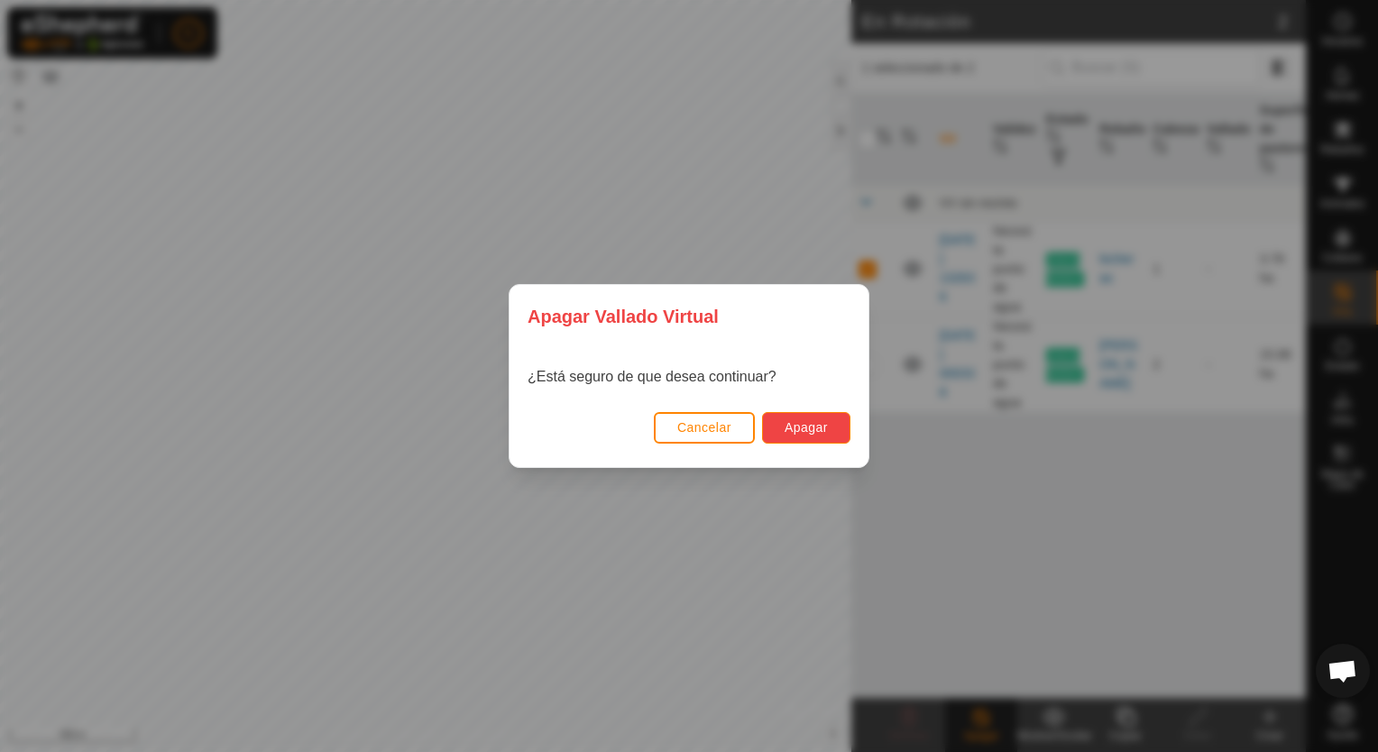
click at [820, 420] on span "Apagar" at bounding box center [805, 427] width 43 height 14
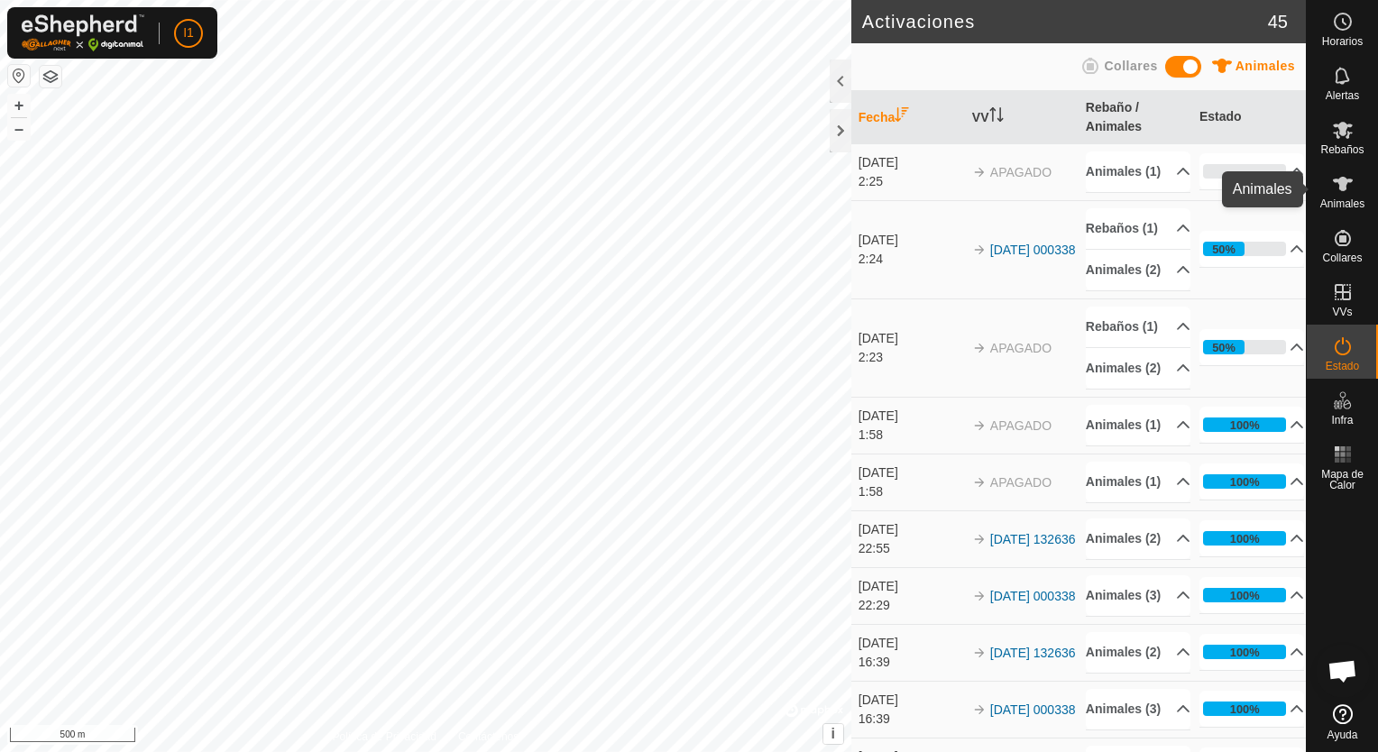
click at [1349, 198] on span "Animales" at bounding box center [1342, 203] width 44 height 11
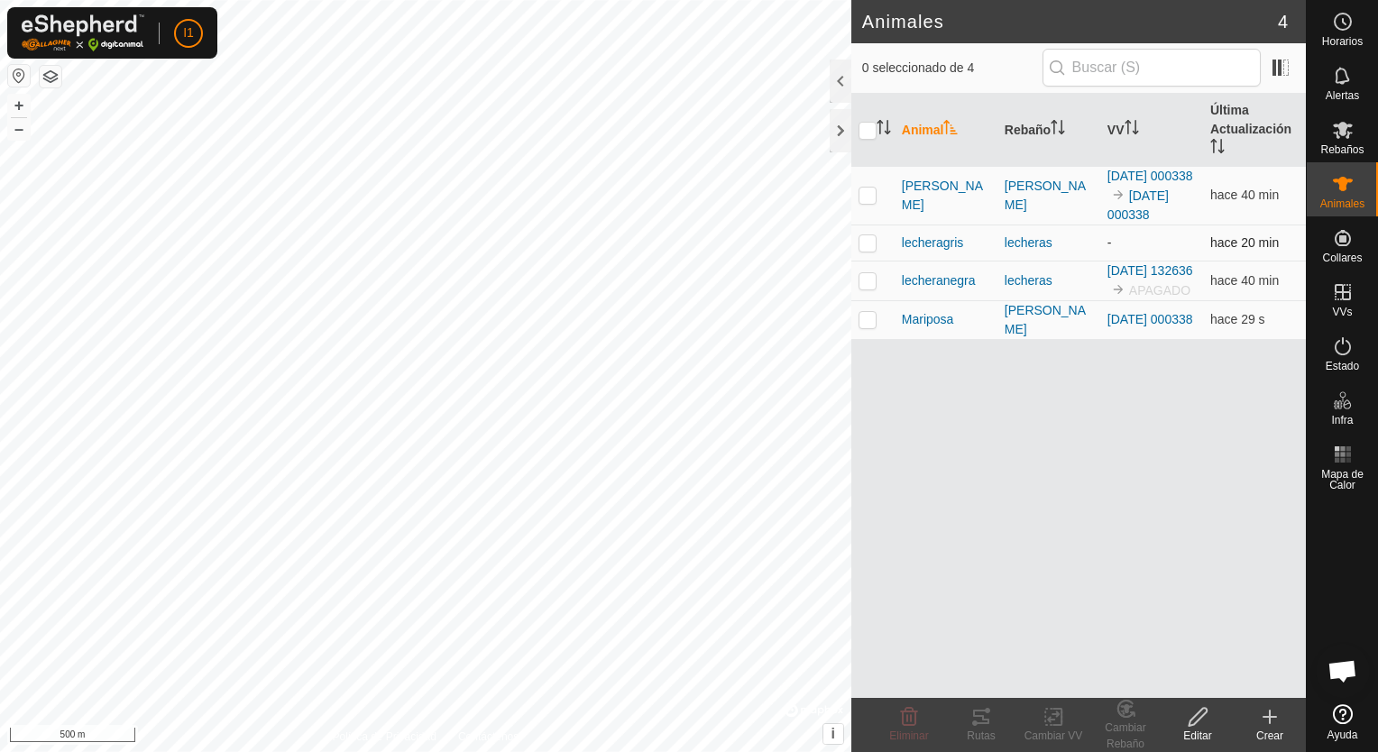
click at [867, 250] on p-checkbox at bounding box center [867, 242] width 18 height 14
checkbox input "true"
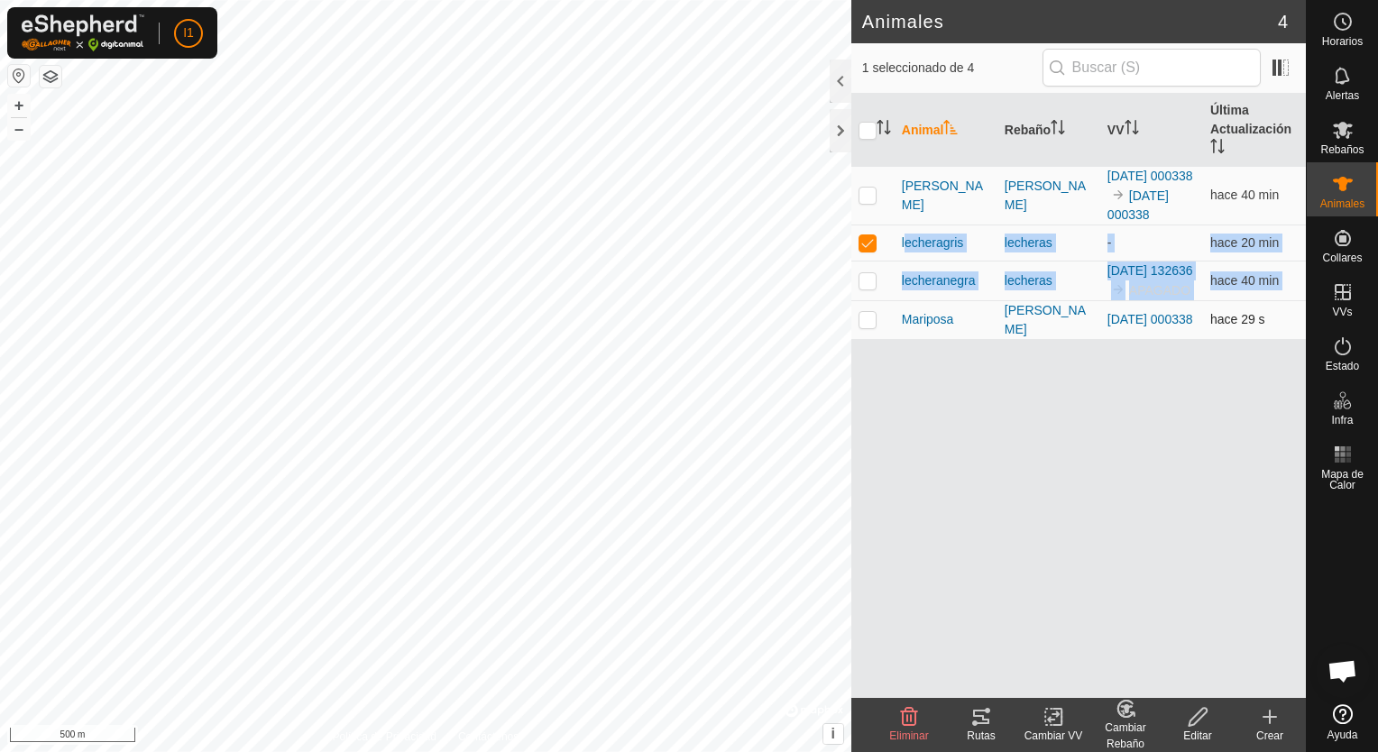
drag, startPoint x: 867, startPoint y: 261, endPoint x: 866, endPoint y: 361, distance: 99.2
click at [866, 339] on tbody "Angelina Jose Manuel-Vidola-Chavales 2025-07-17 000338 2025-07-17 000338 hace 4…" at bounding box center [1078, 252] width 454 height 173
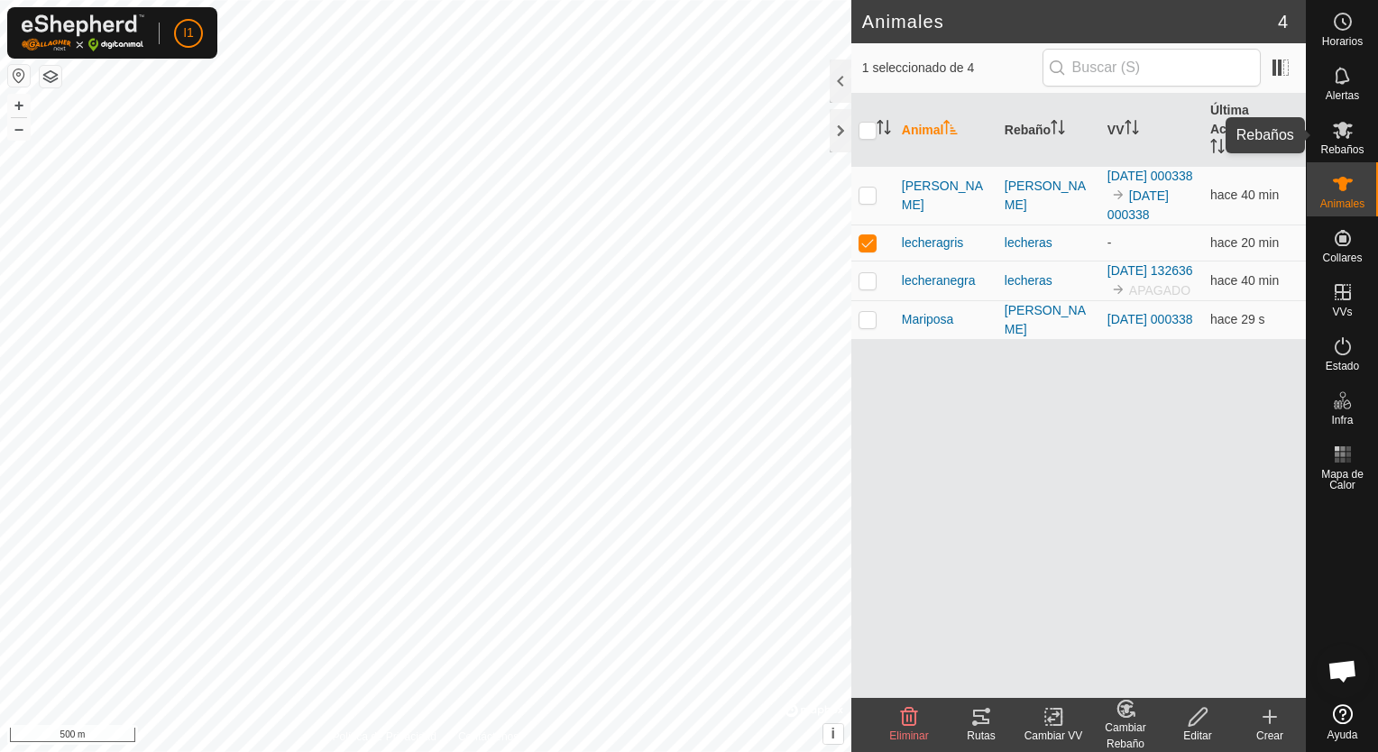
click at [1338, 158] on div "Rebaños" at bounding box center [1341, 135] width 71 height 54
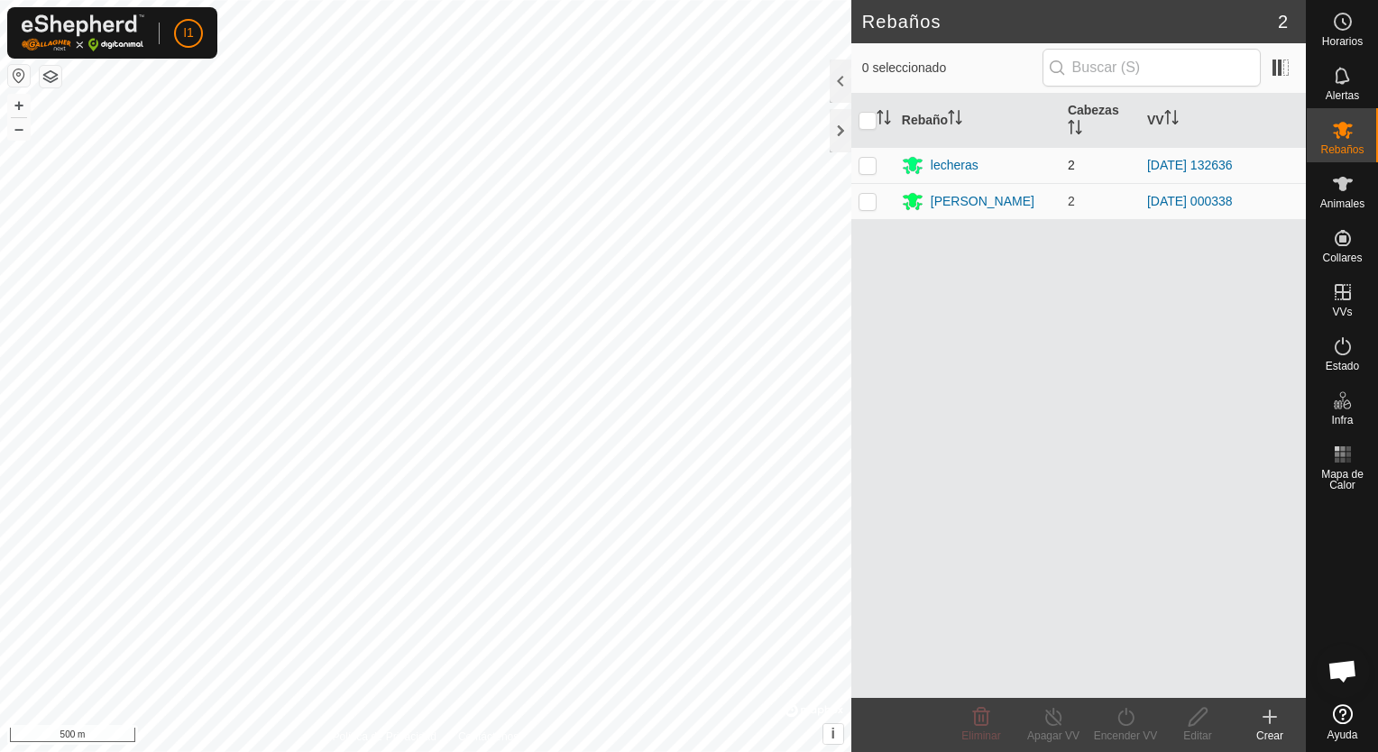
click at [866, 162] on p-checkbox at bounding box center [867, 165] width 18 height 14
checkbox input "true"
